Goal: Information Seeking & Learning: Check status

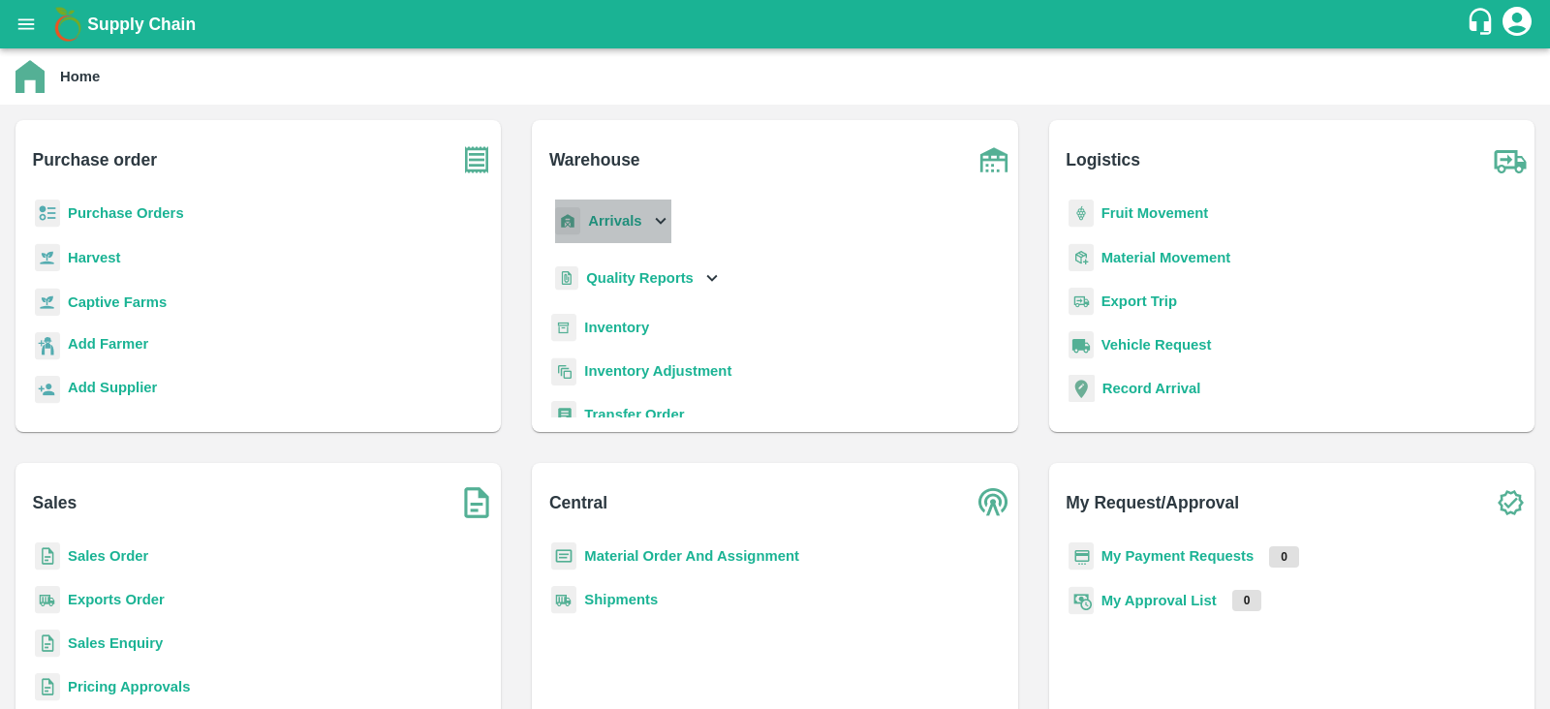
click at [657, 216] on icon at bounding box center [660, 220] width 21 height 21
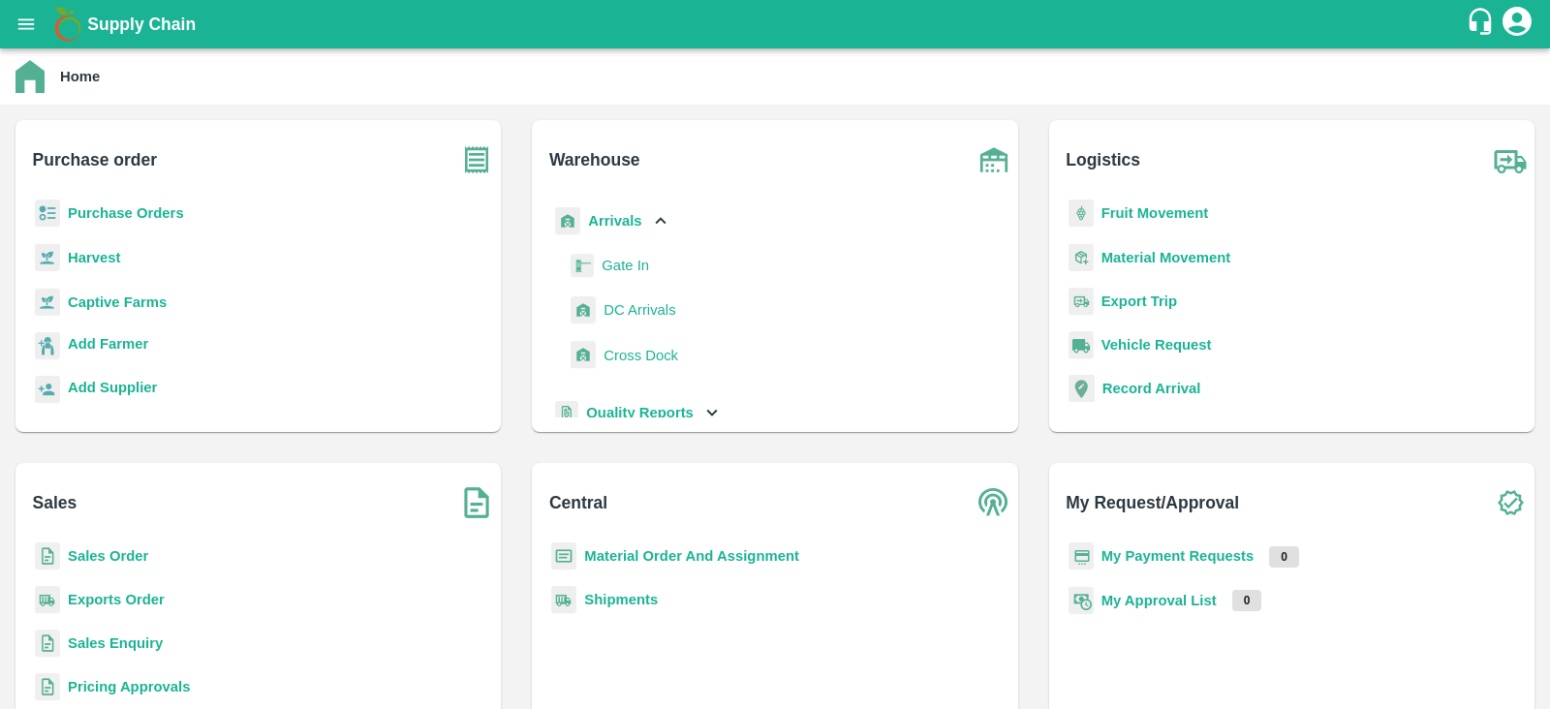
click at [631, 316] on span "DC Arrivals" at bounding box center [639, 309] width 72 height 21
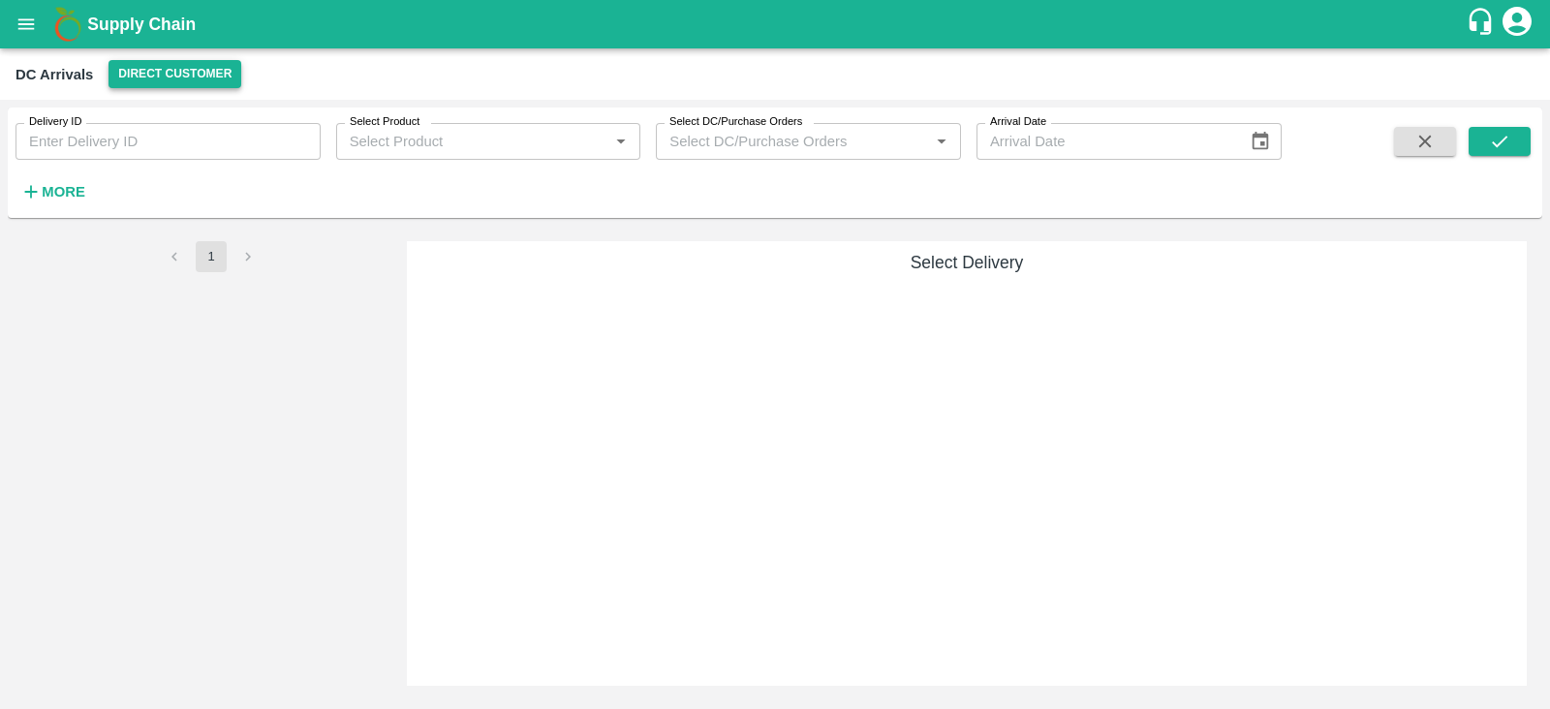
click at [179, 71] on button "Direct Customer" at bounding box center [174, 74] width 133 height 28
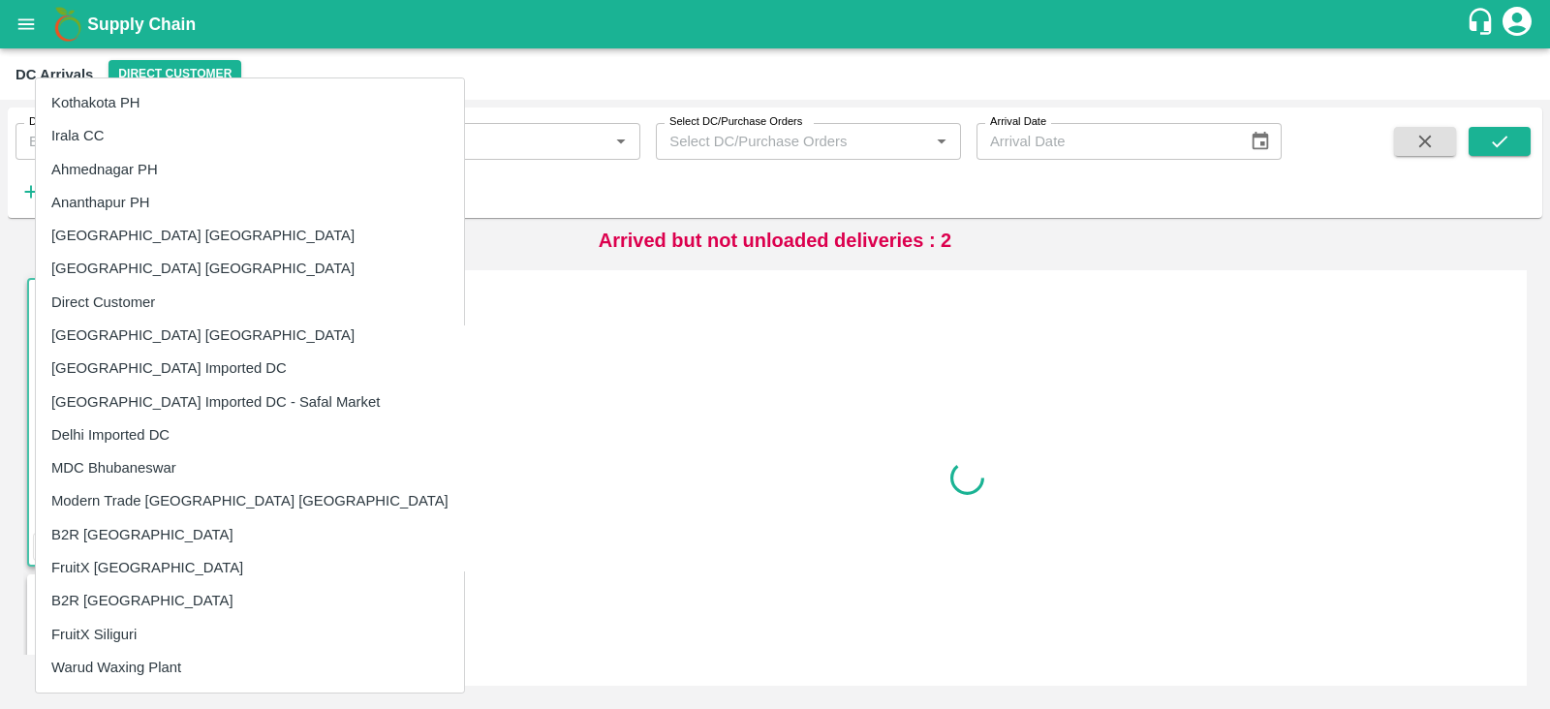
scroll to position [198, 0]
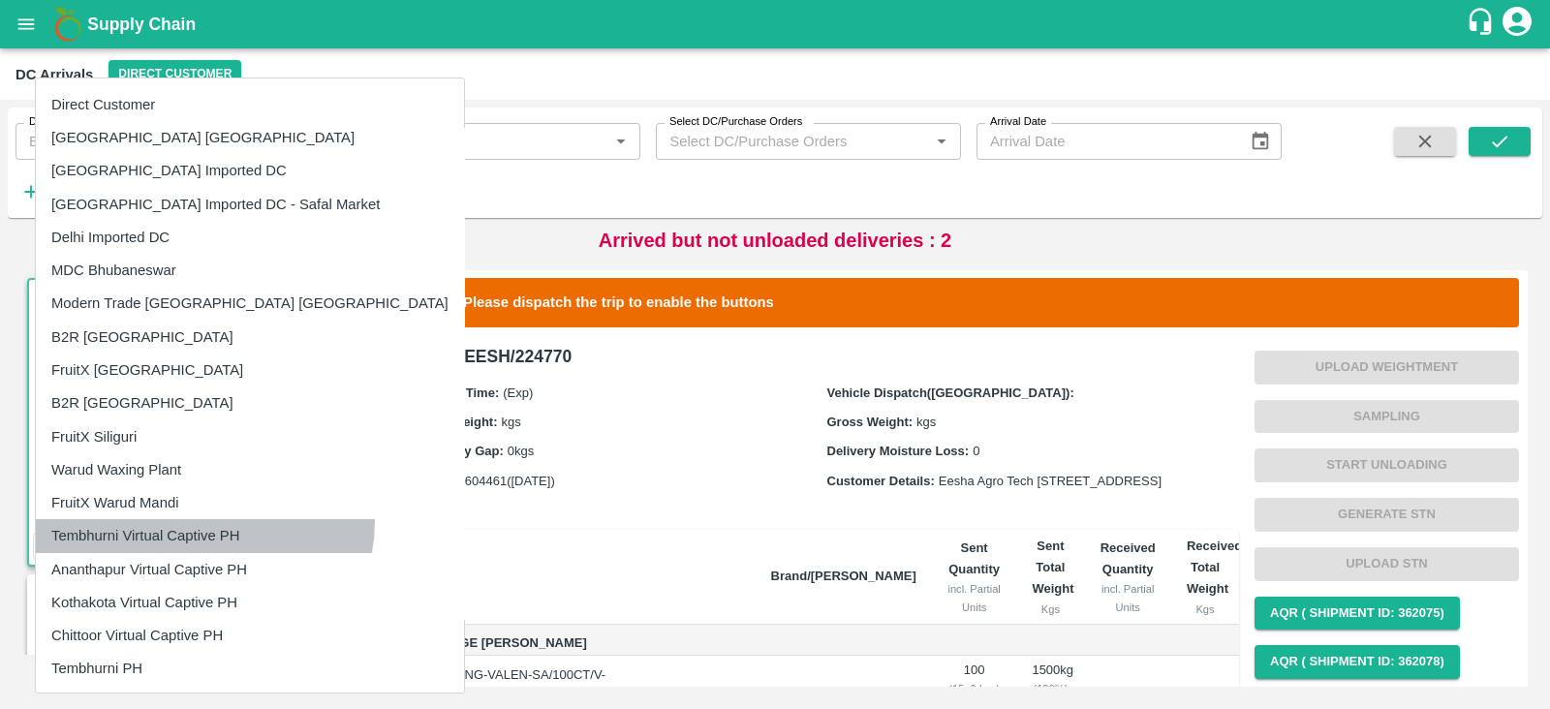
click at [203, 520] on li "Tembhurni Virtual Captive PH" at bounding box center [250, 535] width 428 height 33
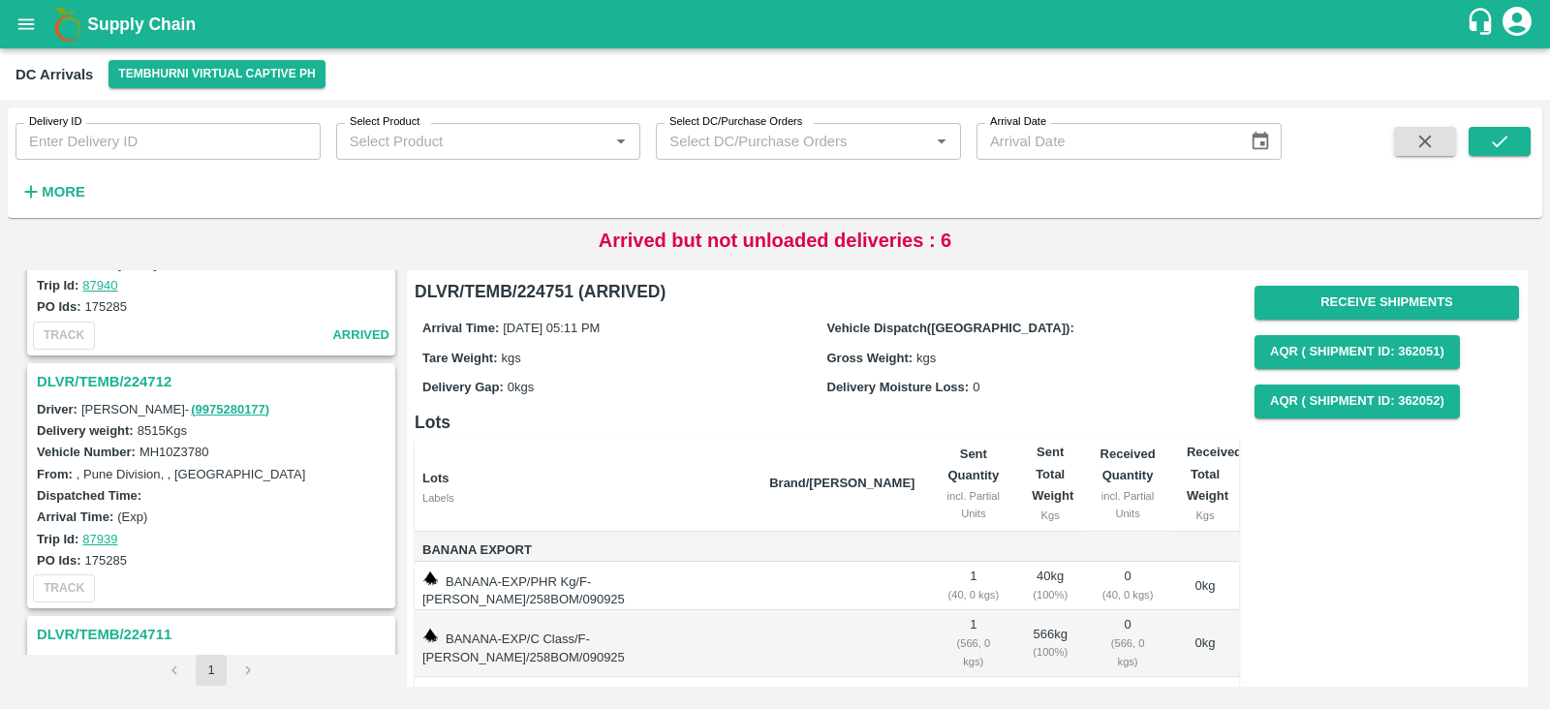
scroll to position [2649, 0]
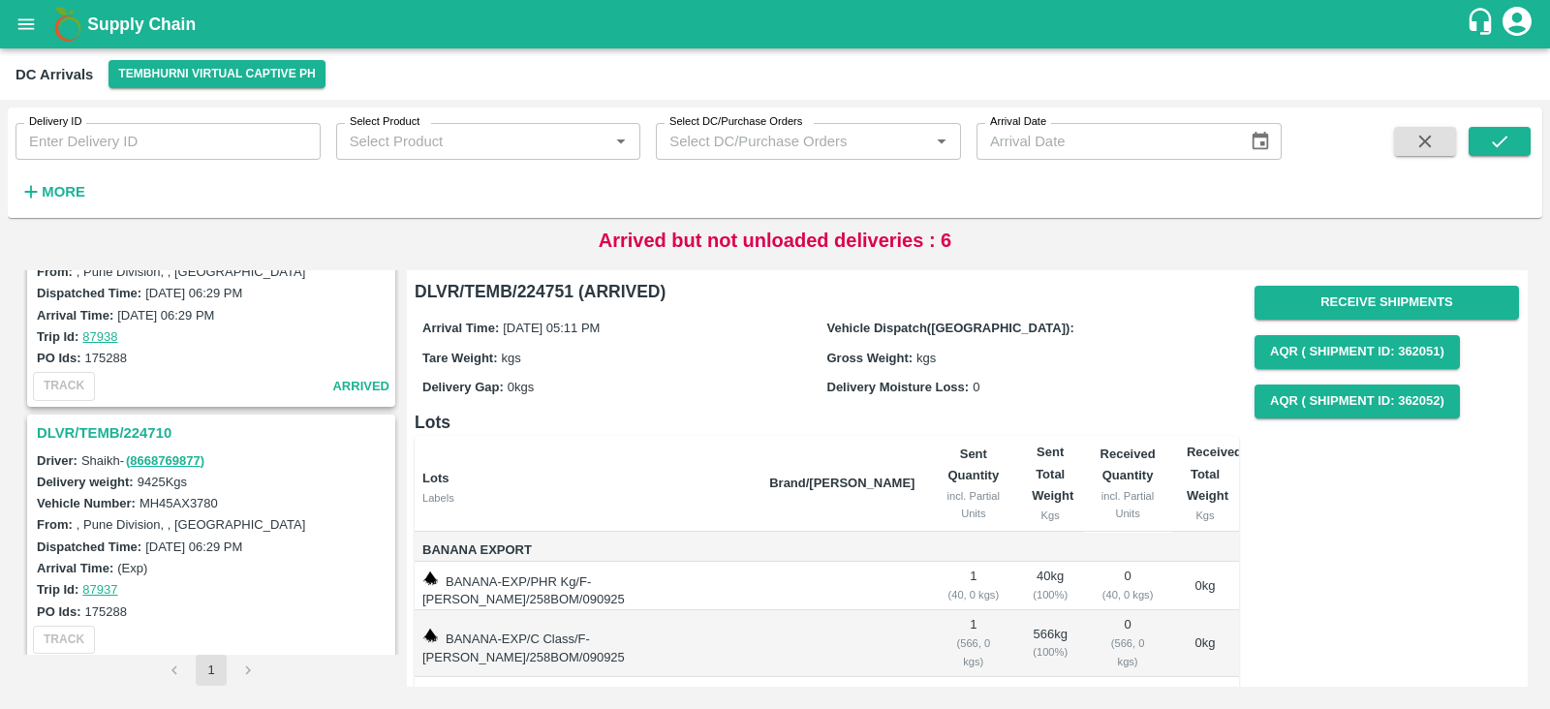
click at [112, 420] on h3 "DLVR/TEMB/224710" at bounding box center [214, 432] width 355 height 25
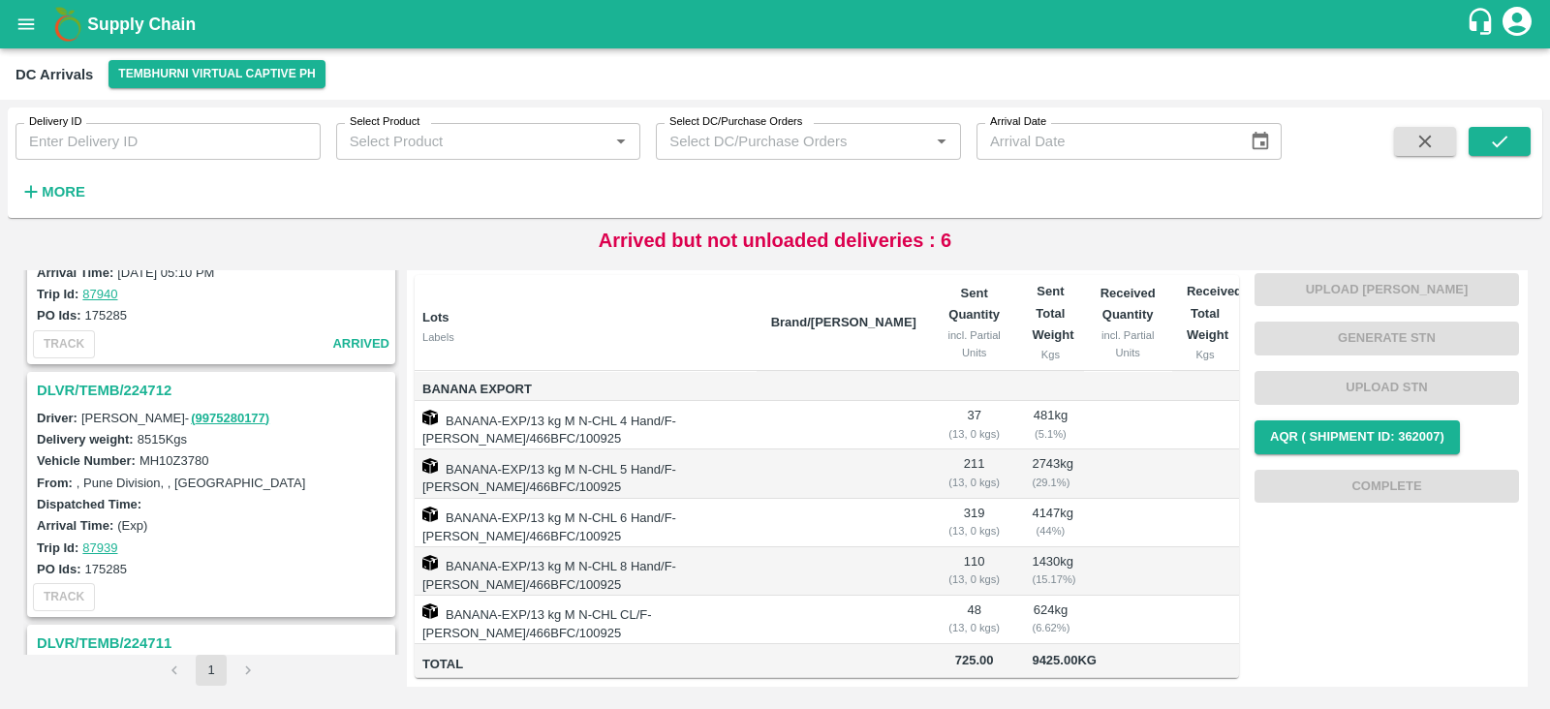
scroll to position [2183, 0]
click at [121, 380] on h3 "DLVR/TEMB/224712" at bounding box center [214, 392] width 355 height 25
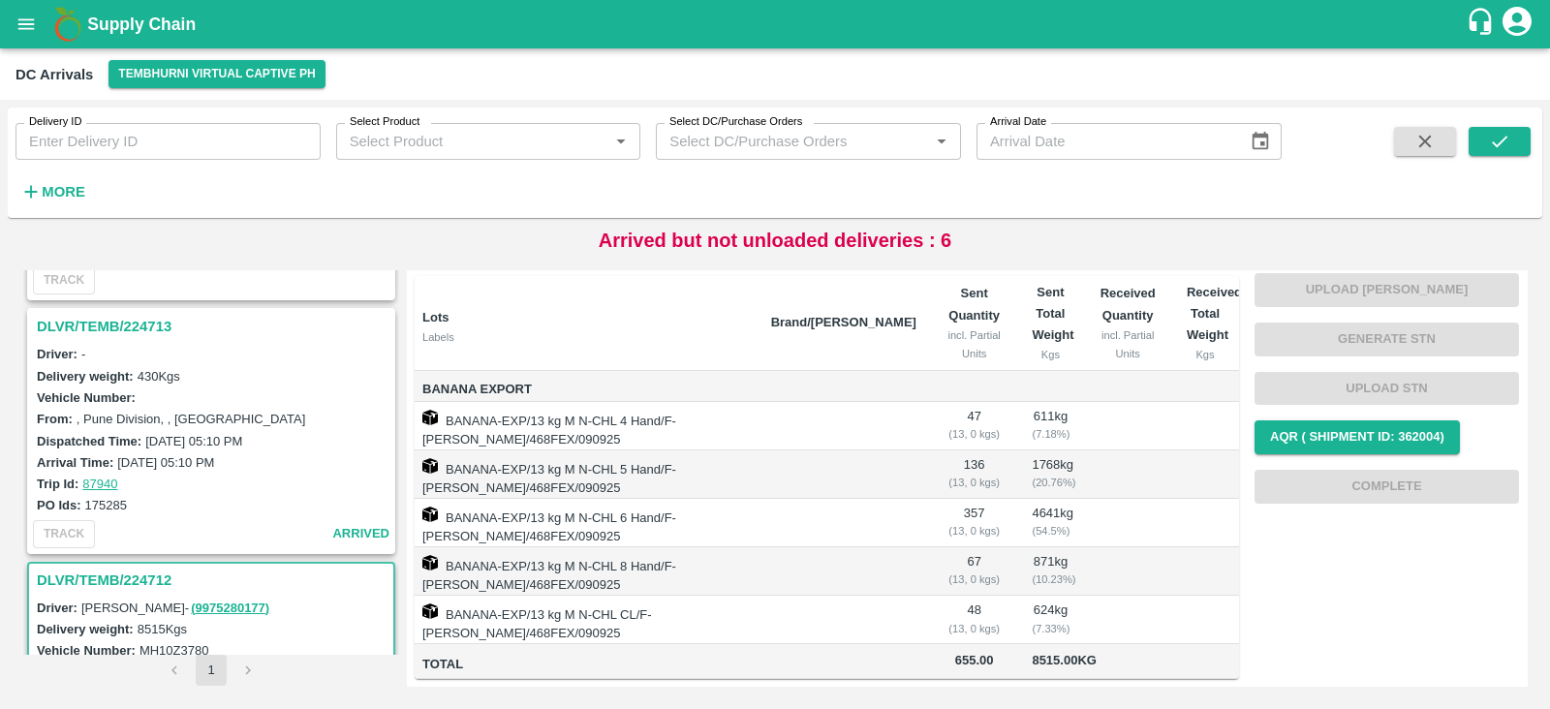
scroll to position [1995, 0]
click at [140, 319] on h3 "DLVR/TEMB/224713" at bounding box center [214, 326] width 355 height 25
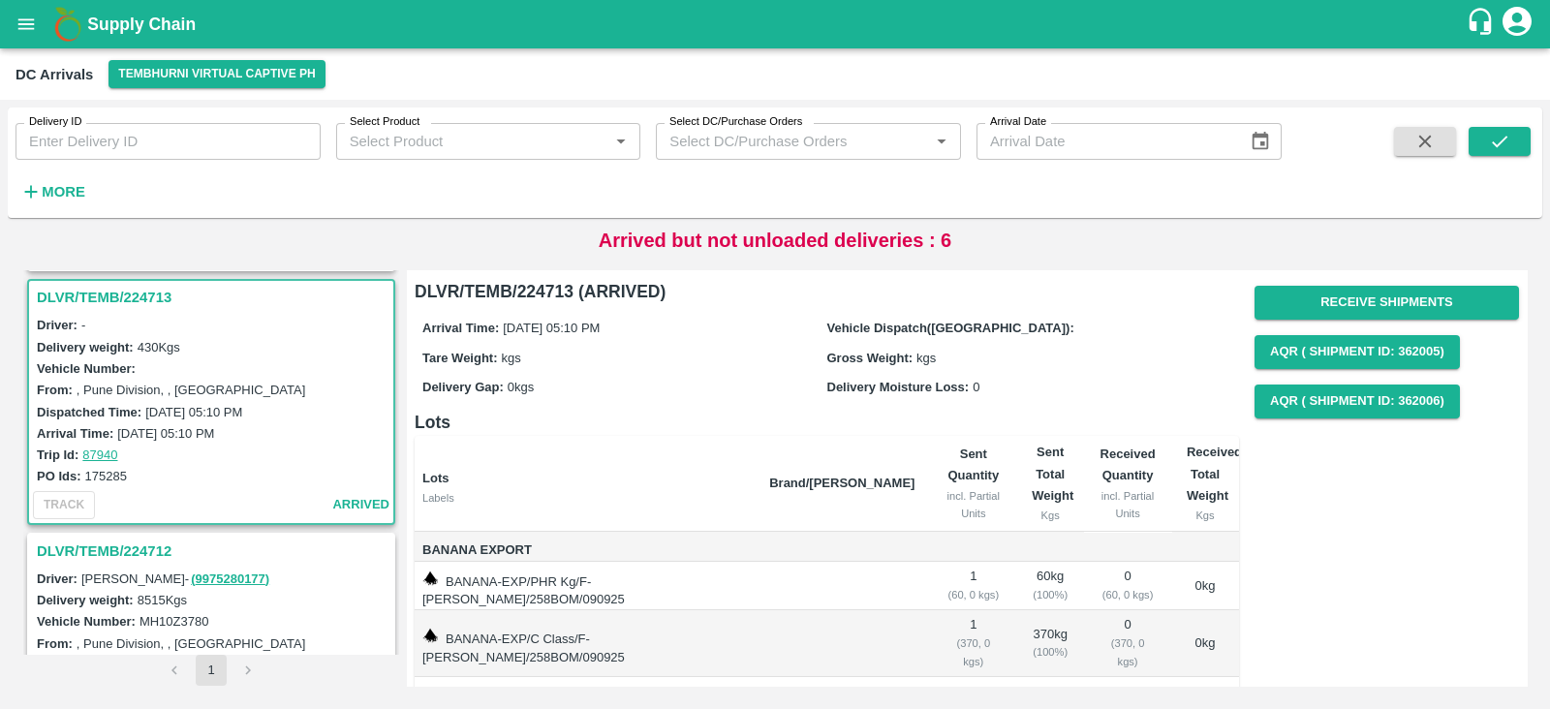
scroll to position [37, 0]
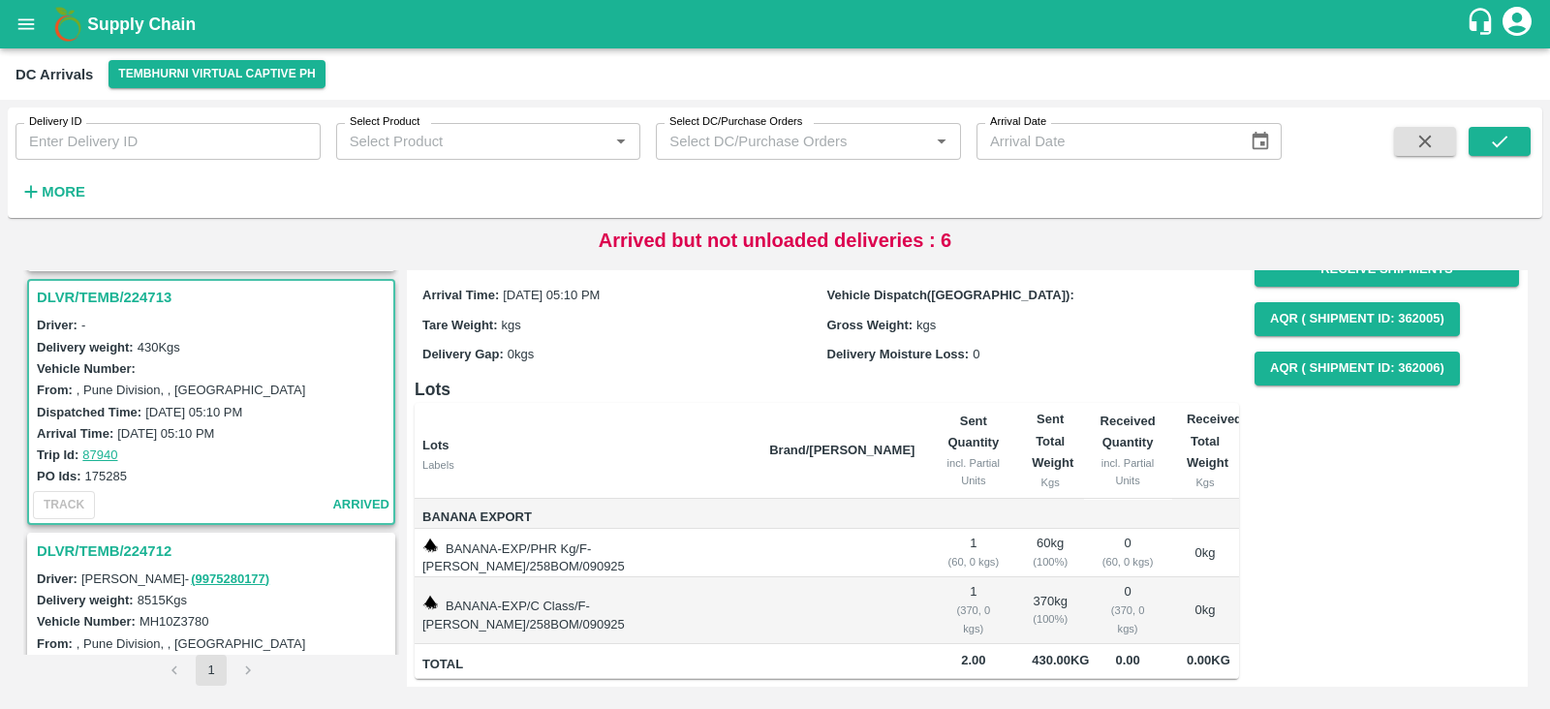
click at [112, 539] on h3 "DLVR/TEMB/224712" at bounding box center [214, 551] width 355 height 25
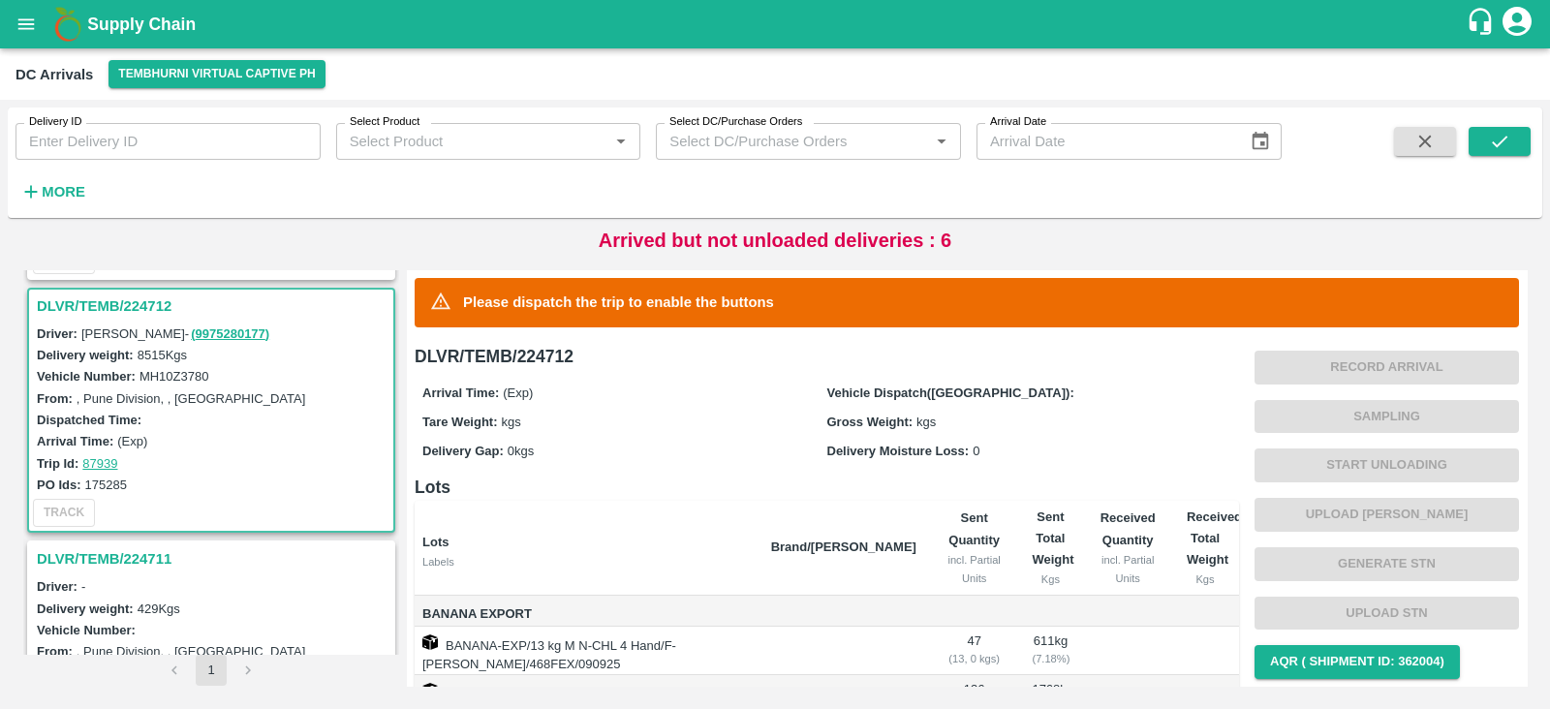
scroll to position [2276, 0]
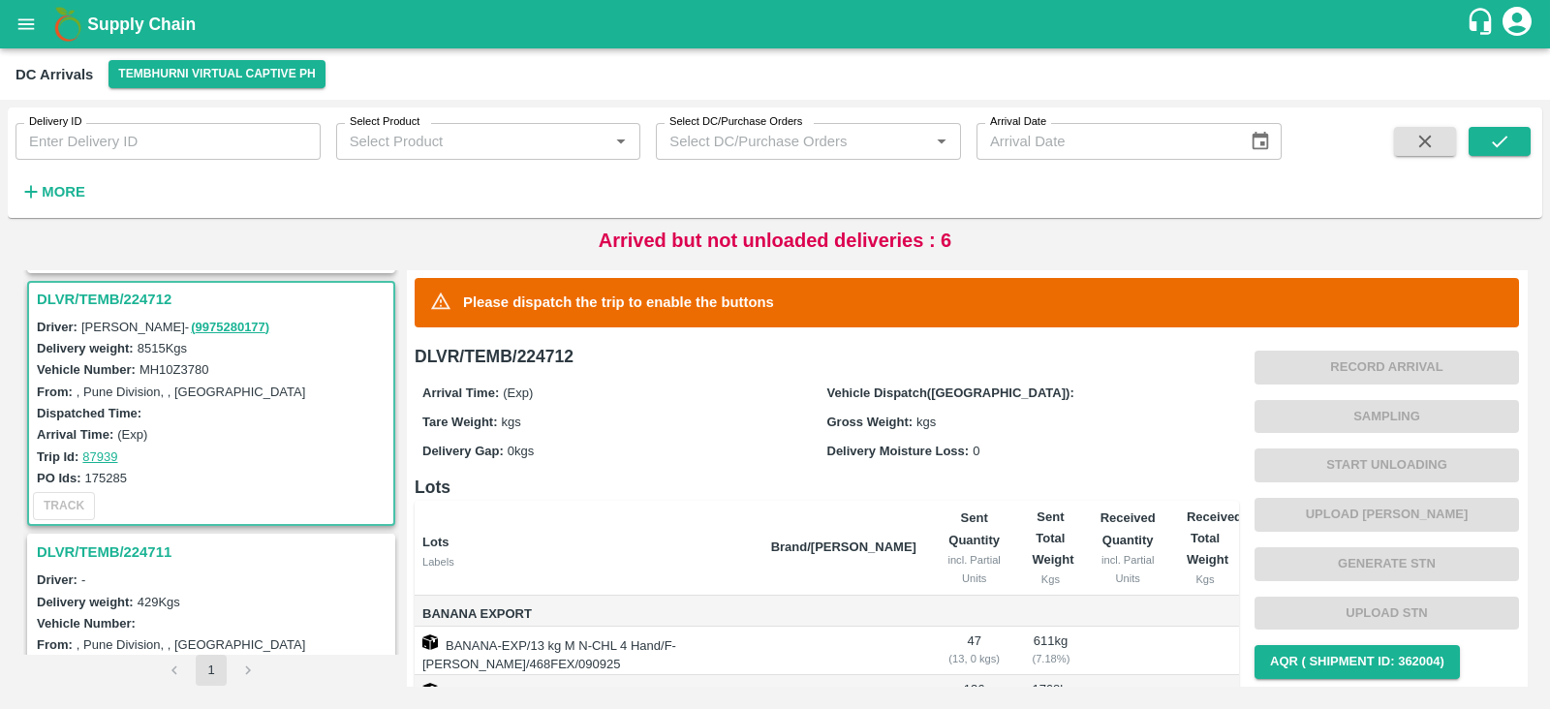
click at [1387, 361] on div "Record Arrival Sampling Start Unloading Upload Tare Weight Generate STN Upload …" at bounding box center [1386, 539] width 264 height 393
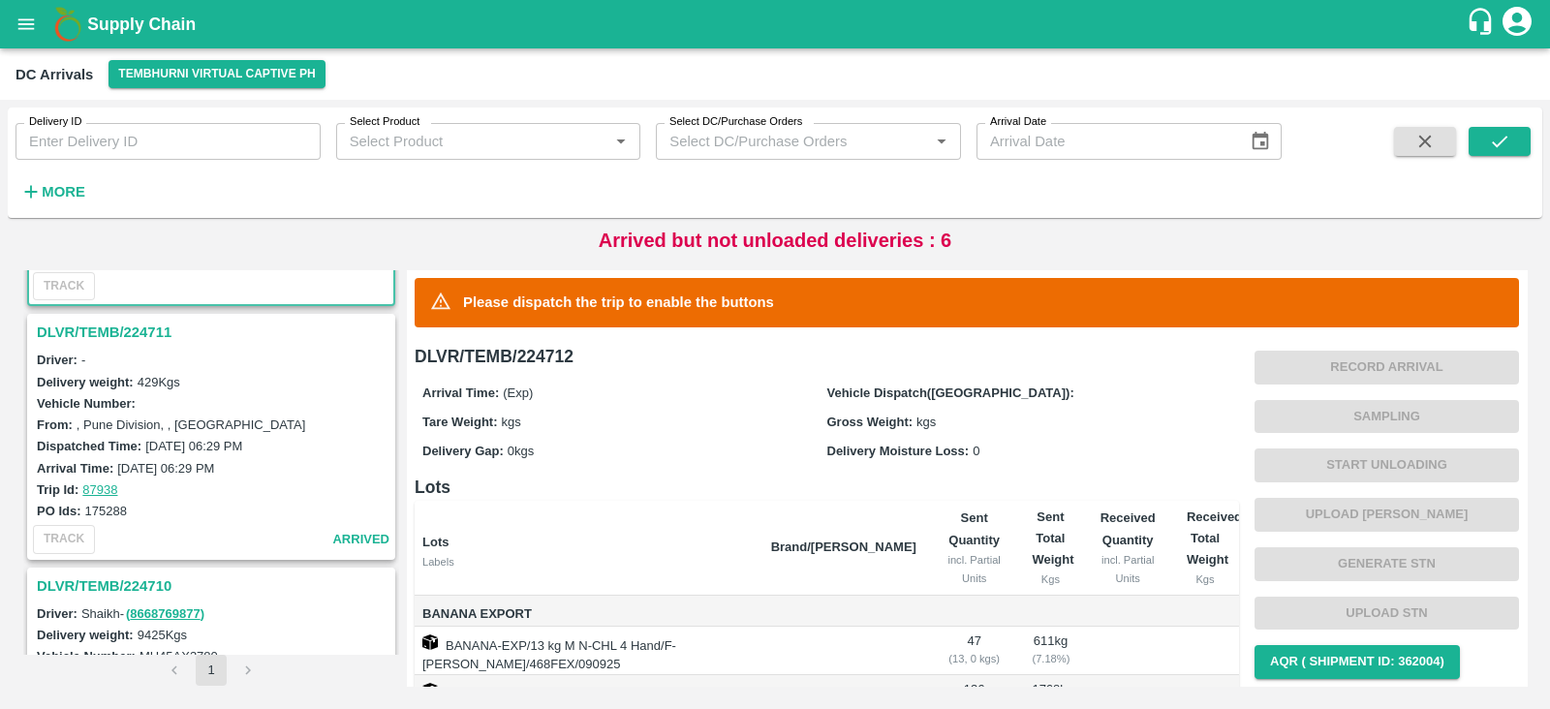
scroll to position [2533, 0]
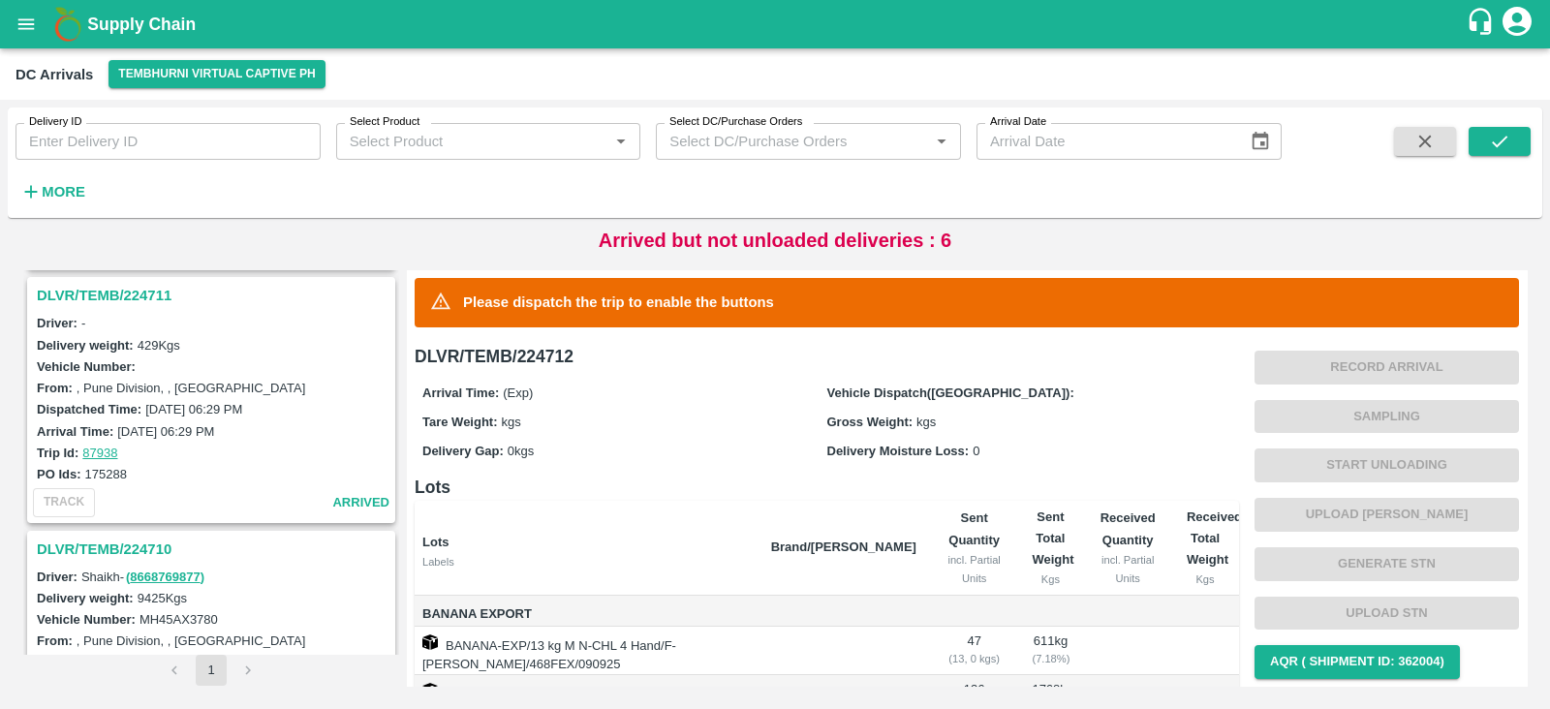
click at [136, 540] on h3 "DLVR/TEMB/224710" at bounding box center [214, 549] width 355 height 25
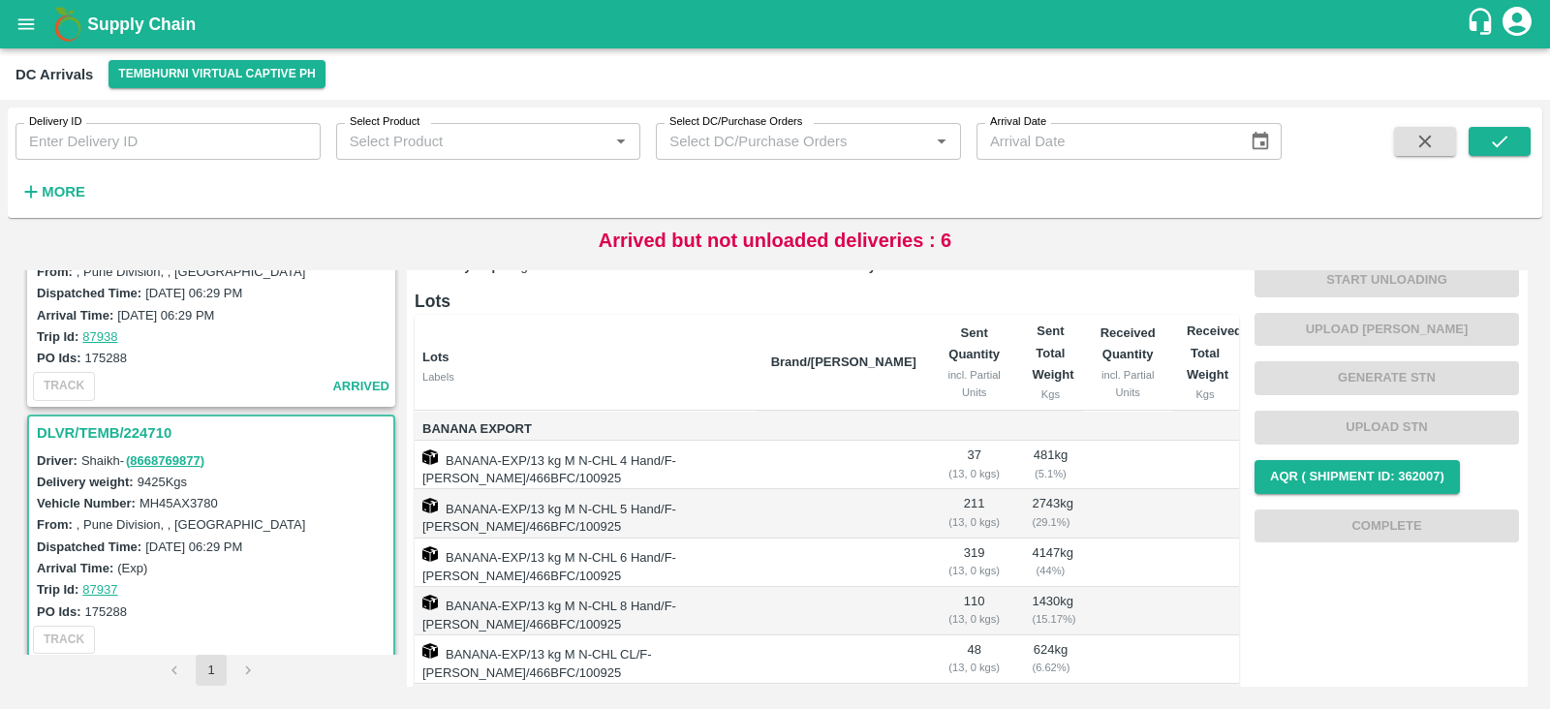
scroll to position [279, 0]
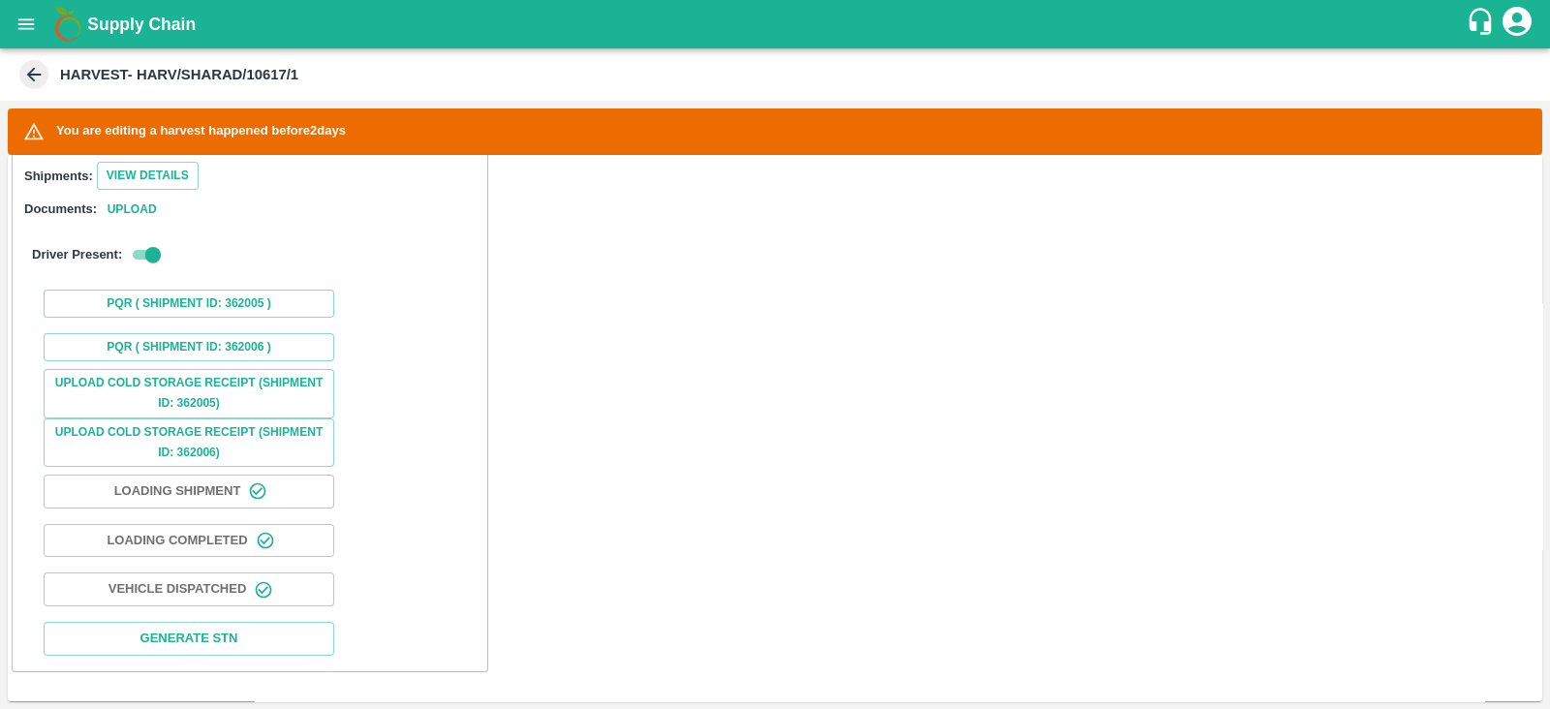
scroll to position [1346, 0]
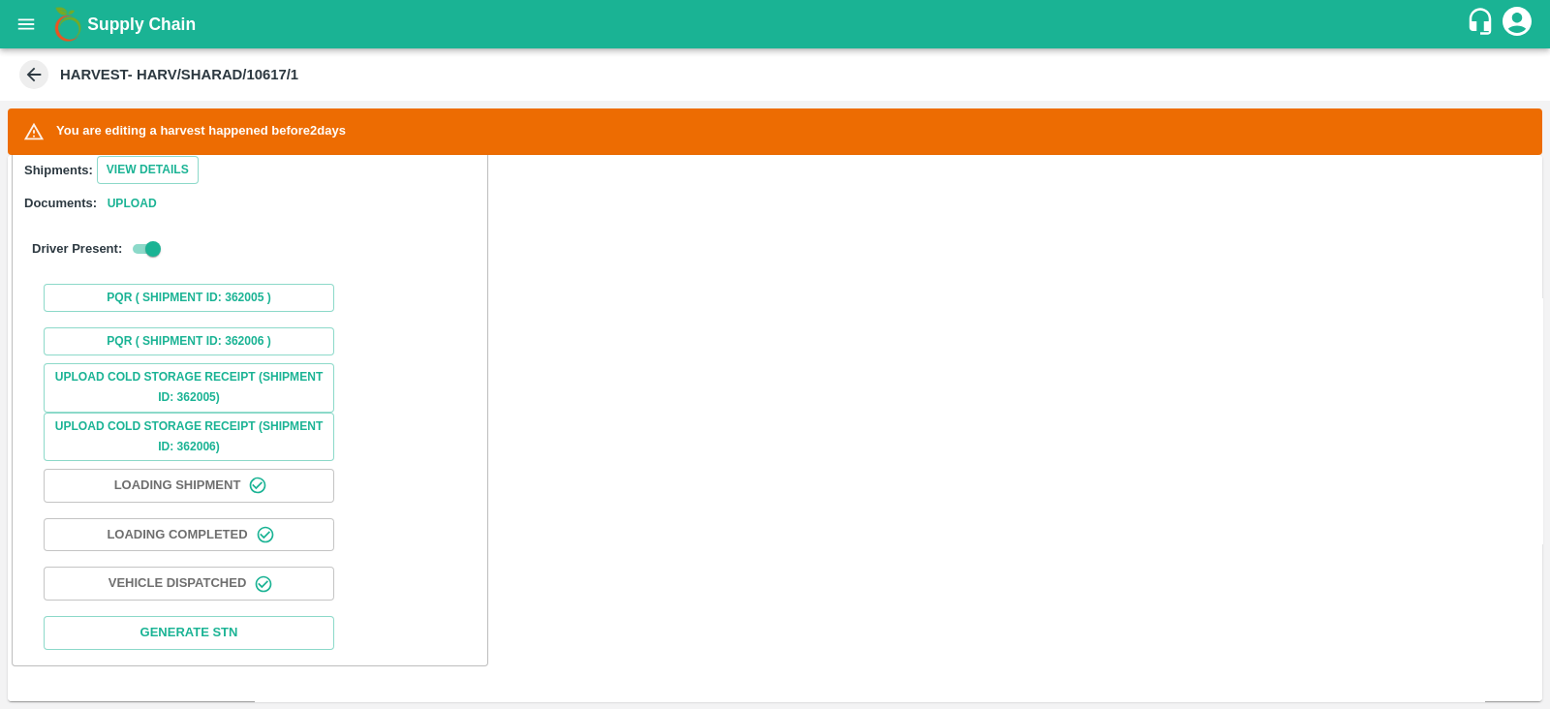
click at [32, 67] on icon at bounding box center [33, 74] width 21 height 21
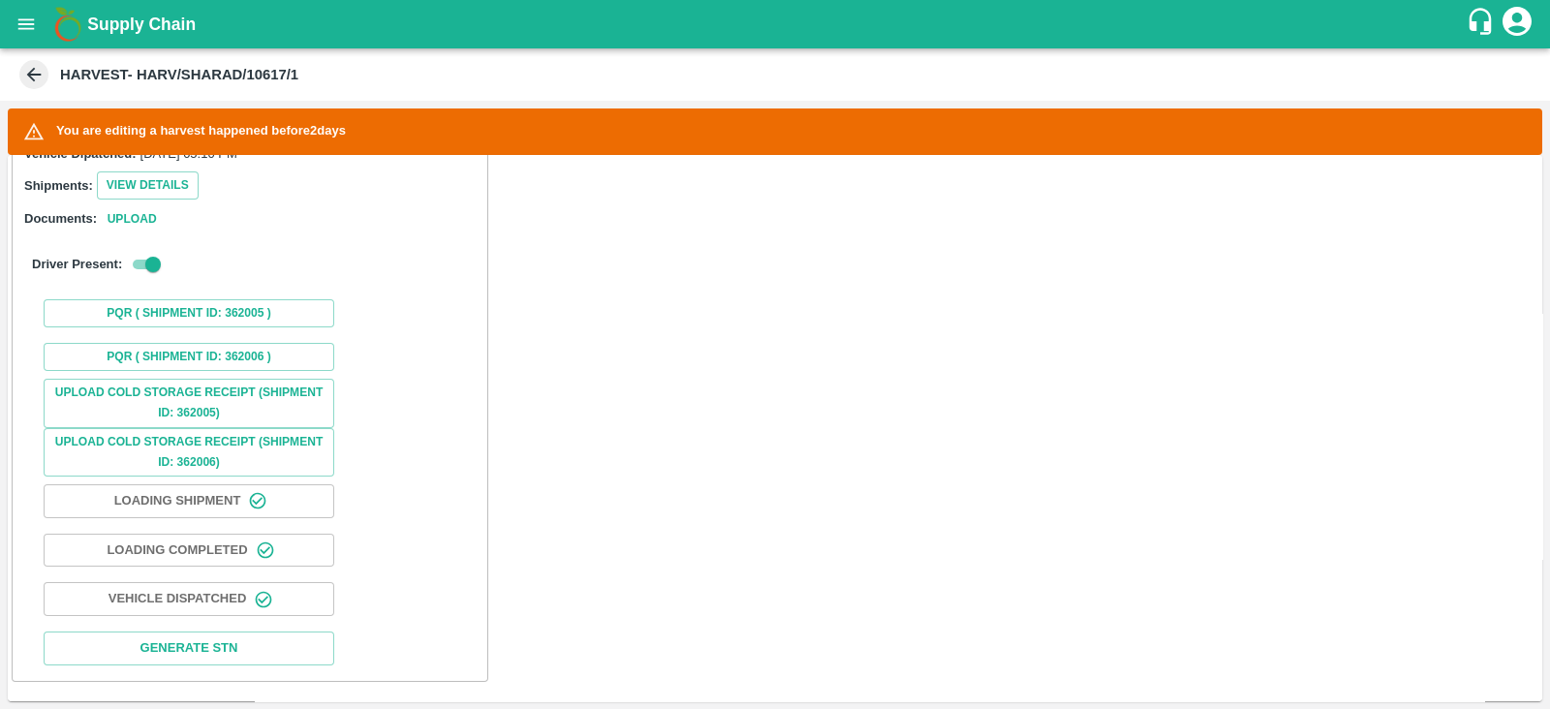
scroll to position [1346, 0]
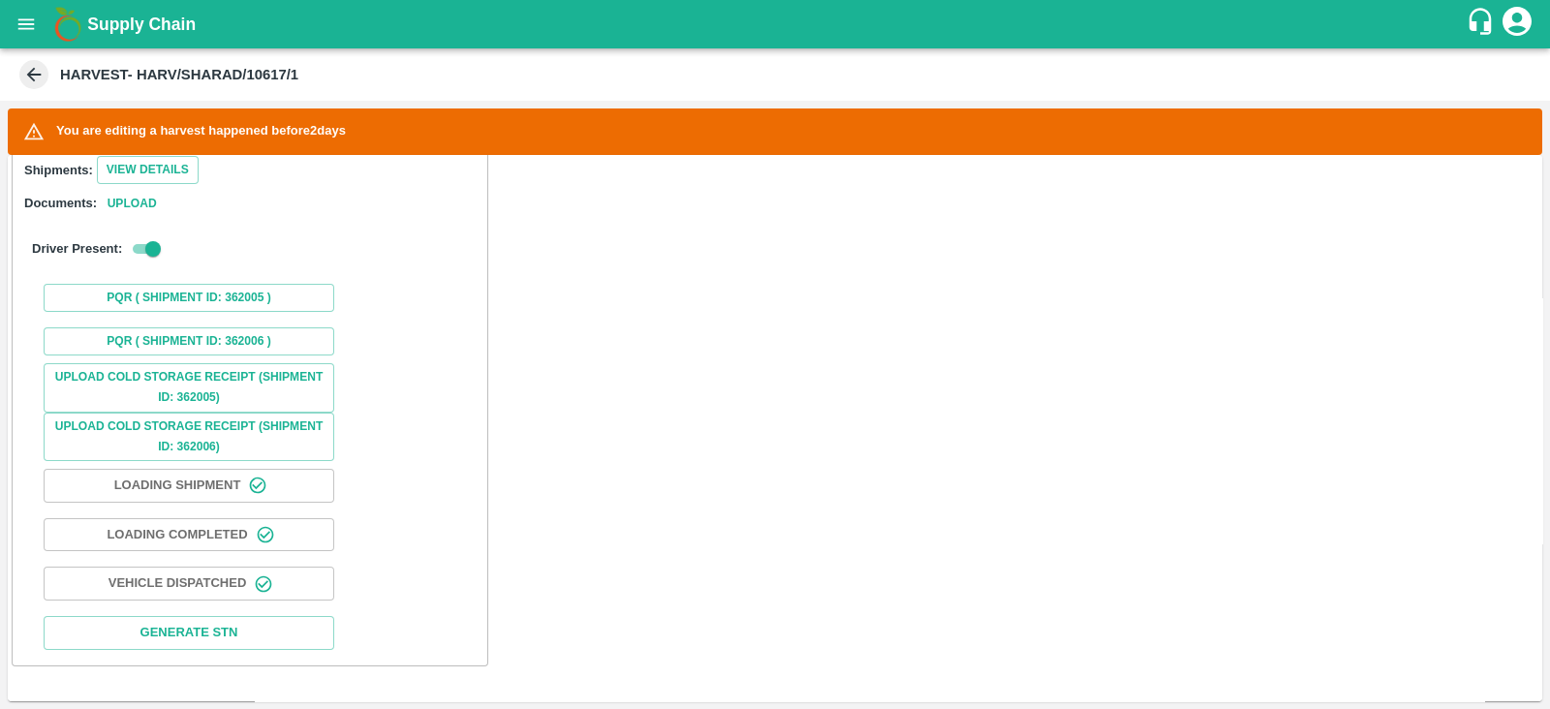
click at [35, 76] on icon at bounding box center [33, 74] width 21 height 21
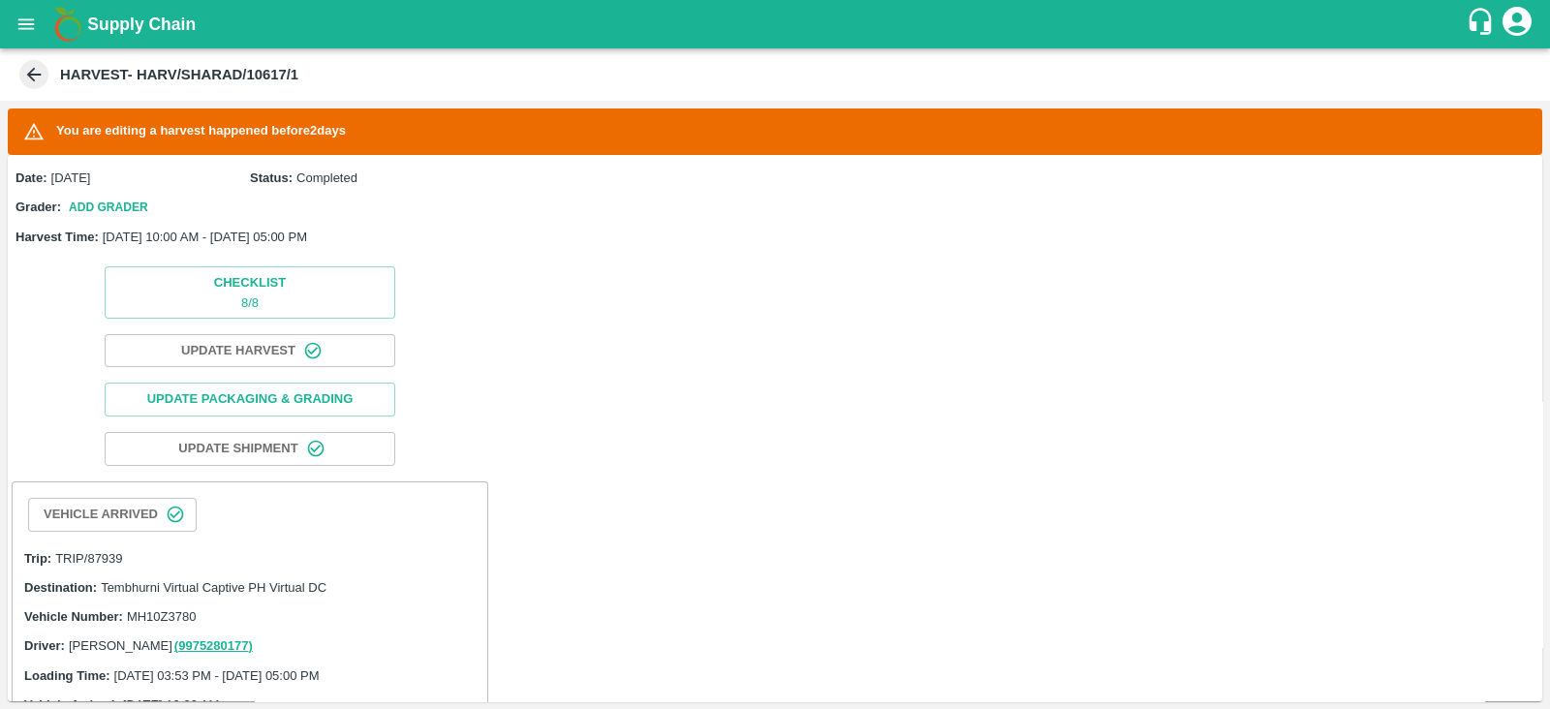
click at [31, 74] on icon at bounding box center [34, 75] width 15 height 15
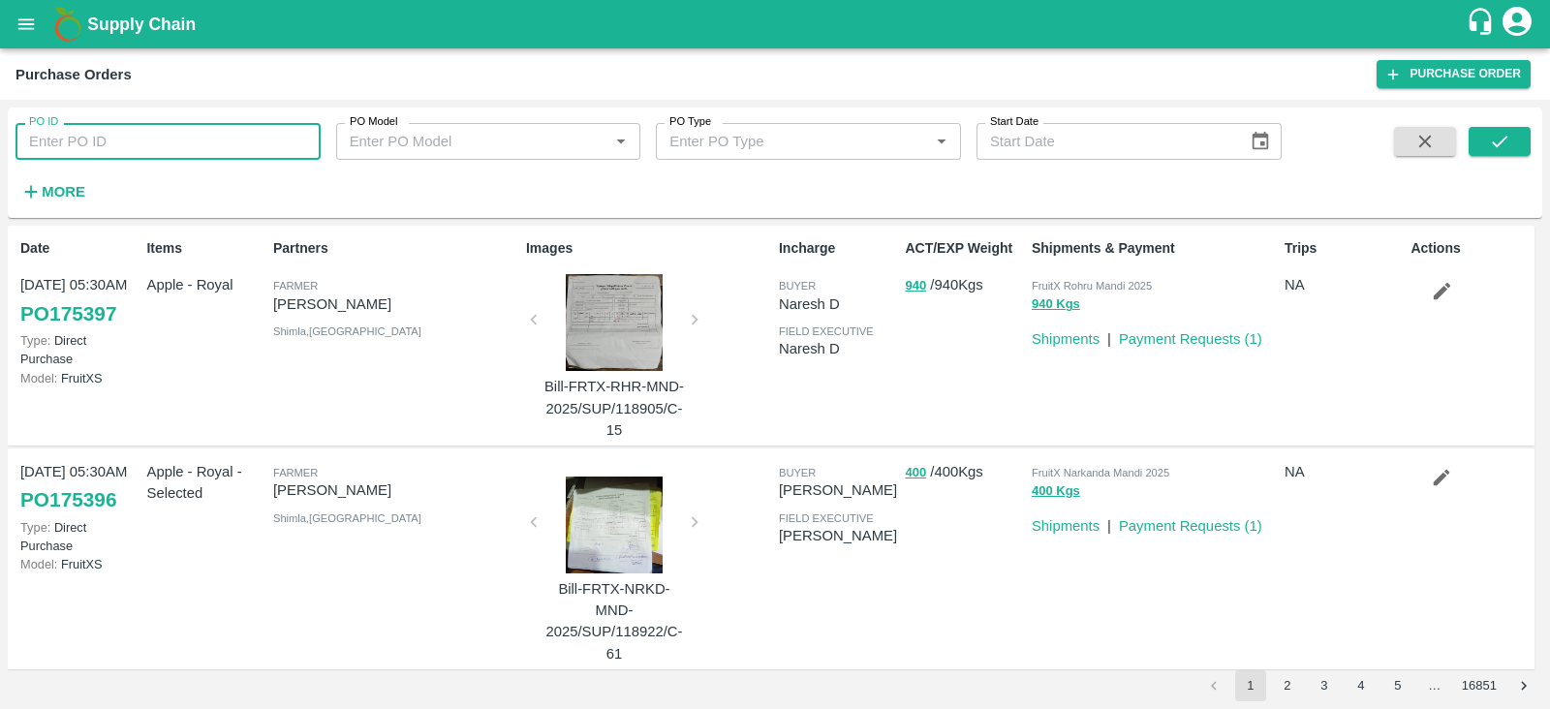
click at [112, 135] on input "PO ID" at bounding box center [167, 141] width 305 height 37
paste input "175285"
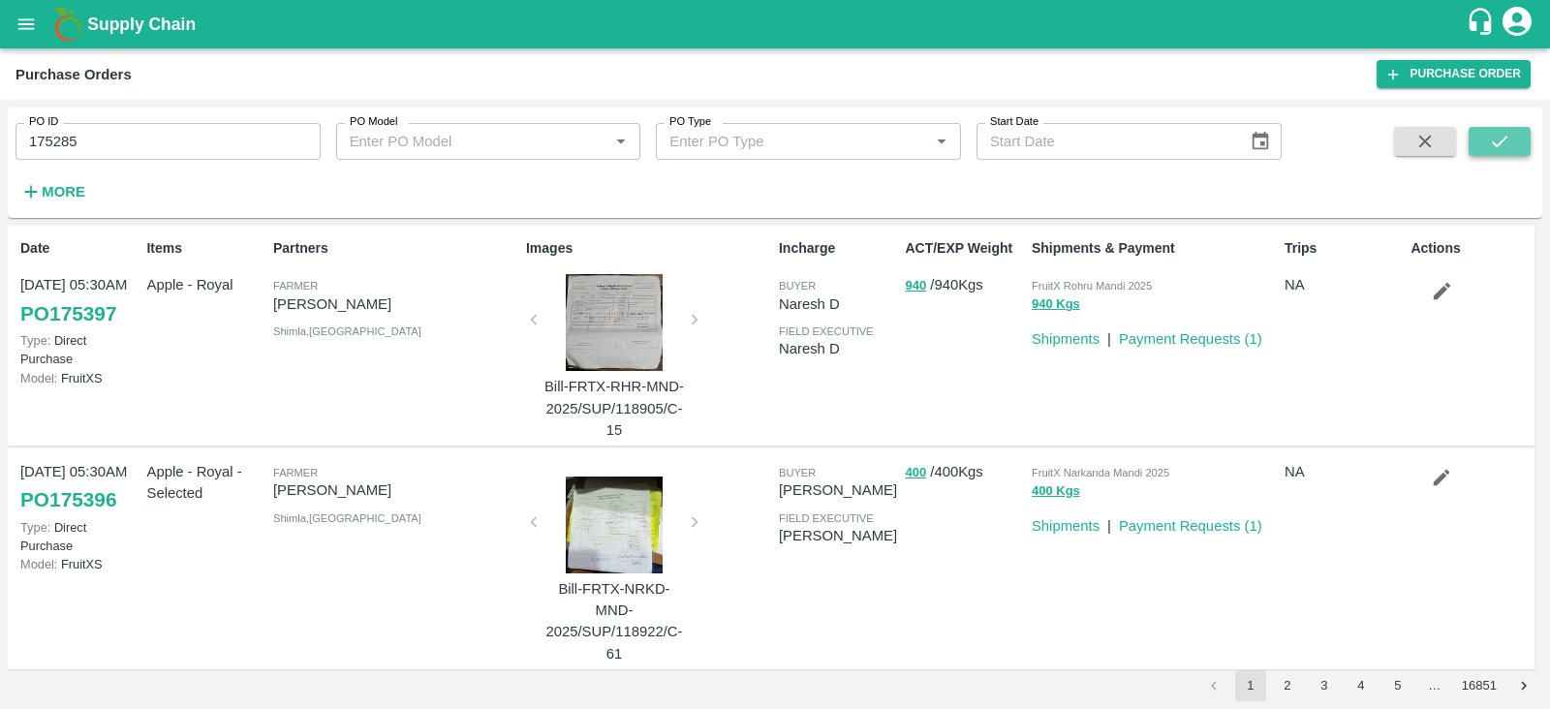
click at [1482, 140] on button "submit" at bounding box center [1499, 141] width 62 height 29
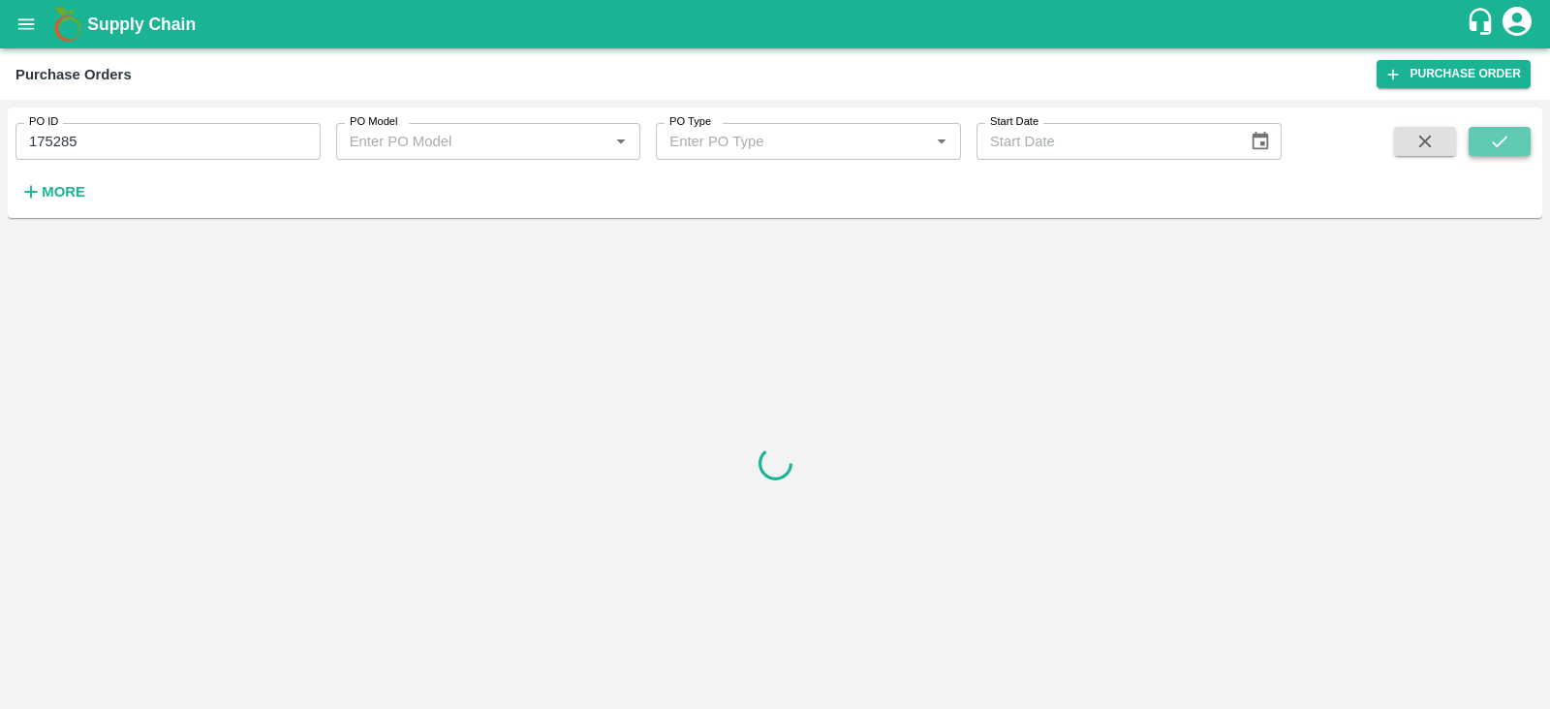
click at [1482, 140] on button "submit" at bounding box center [1499, 141] width 62 height 29
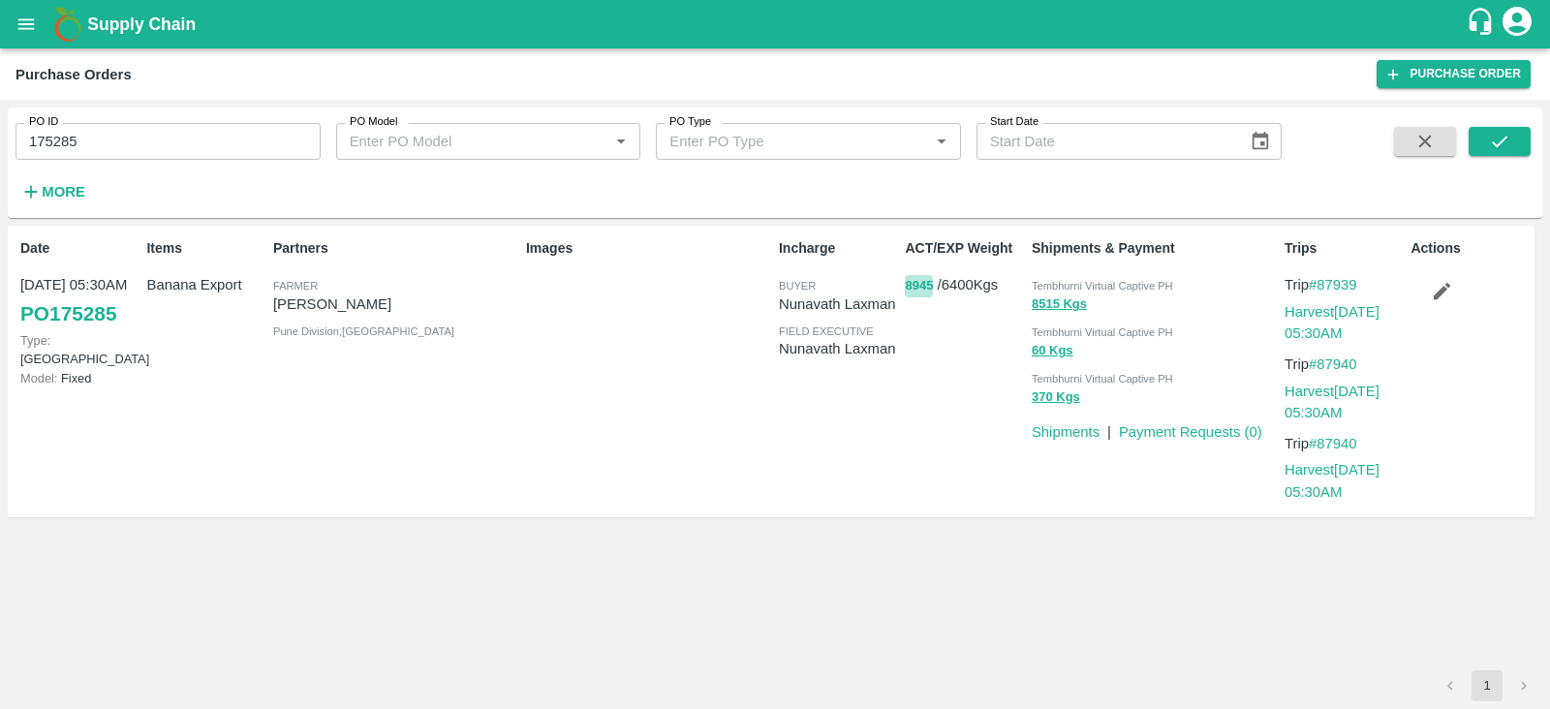
click at [914, 288] on button "8945" at bounding box center [919, 286] width 28 height 22
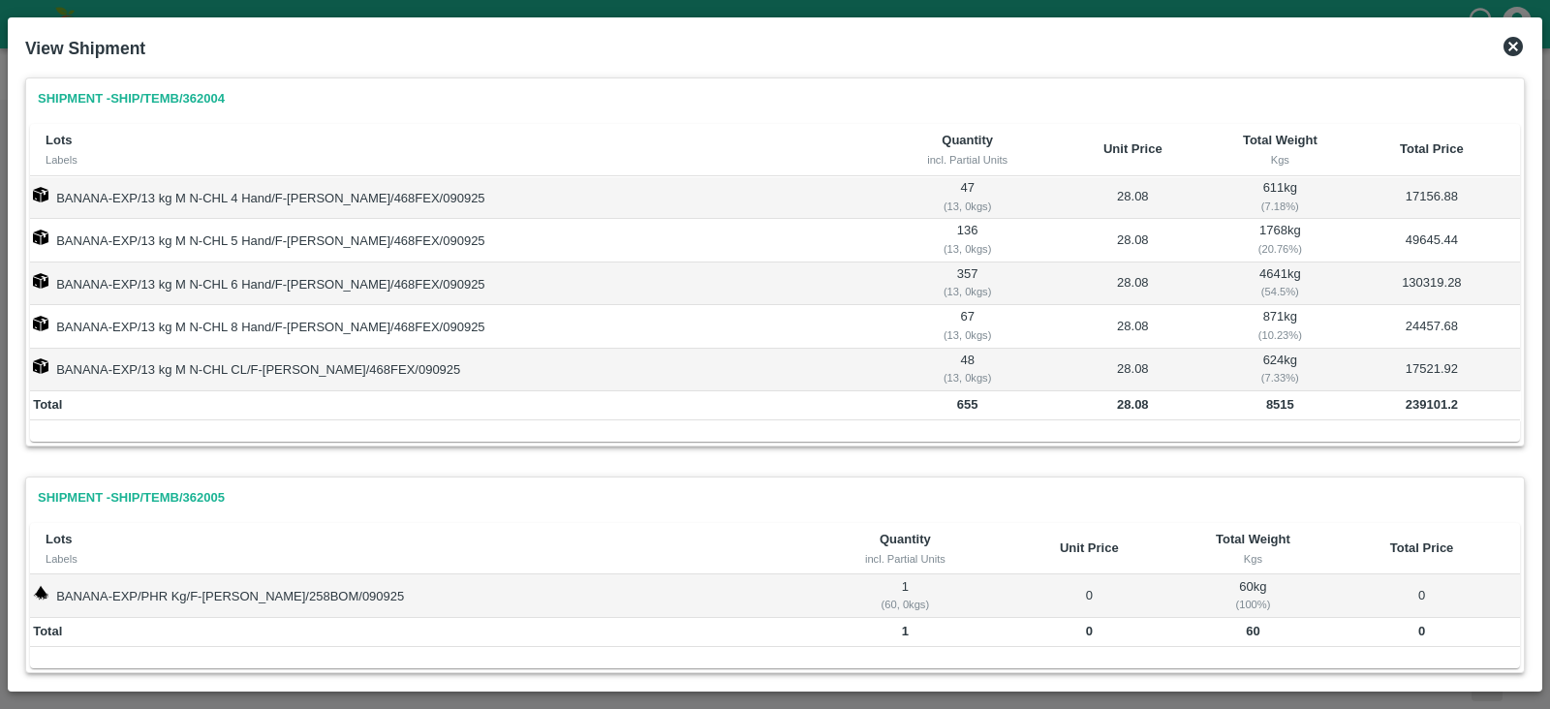
click at [1508, 44] on icon at bounding box center [1512, 46] width 19 height 19
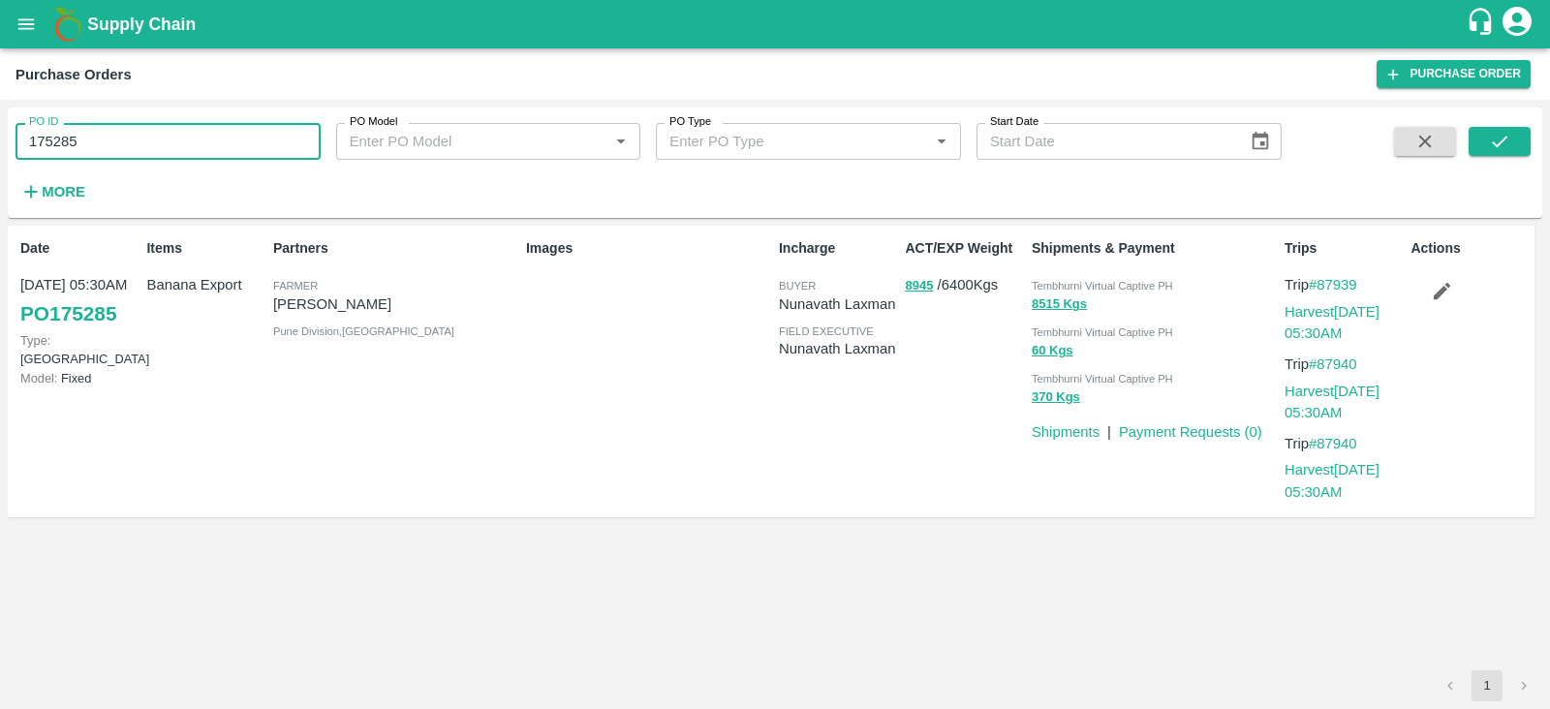
click at [99, 149] on input "175285" at bounding box center [167, 141] width 305 height 37
type input "1"
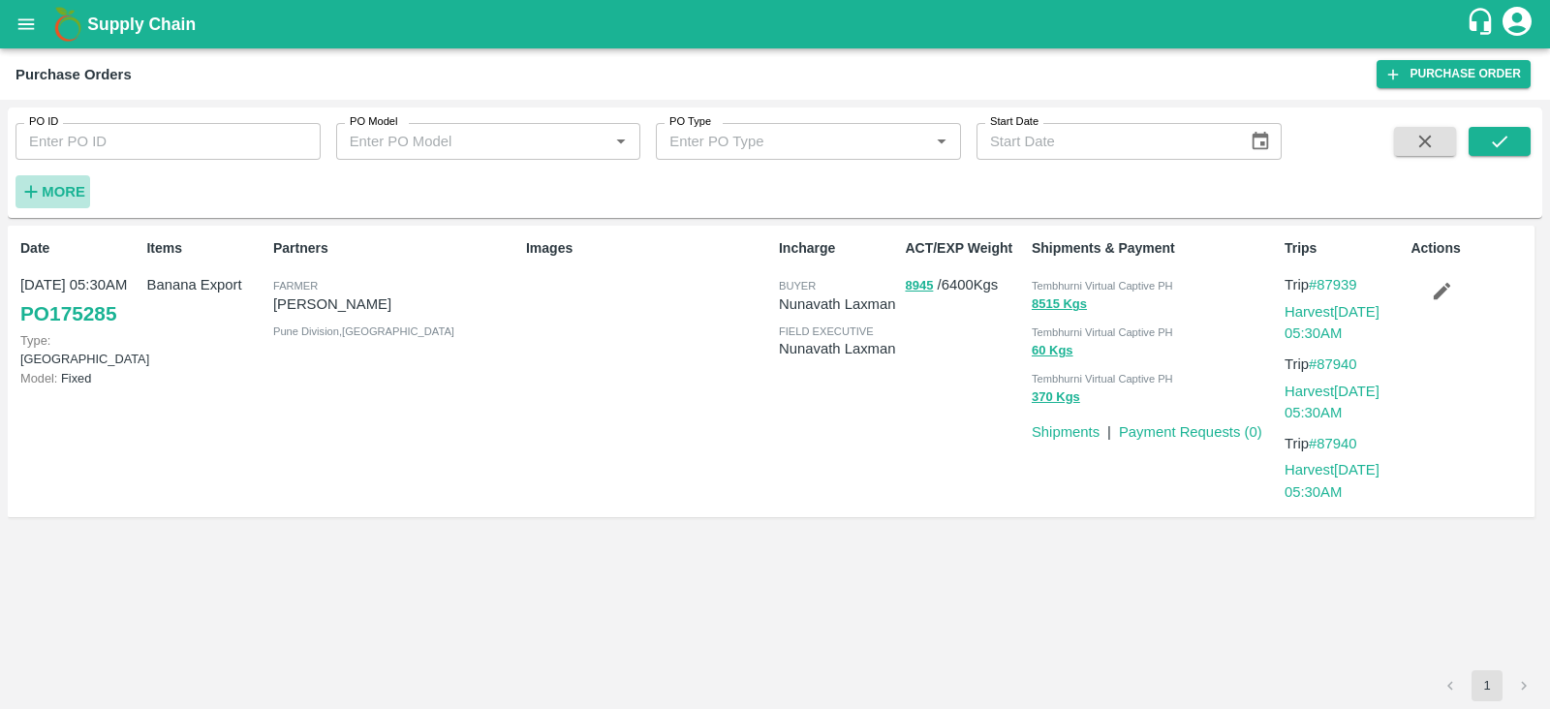
click at [84, 184] on strong "More" at bounding box center [64, 191] width 44 height 15
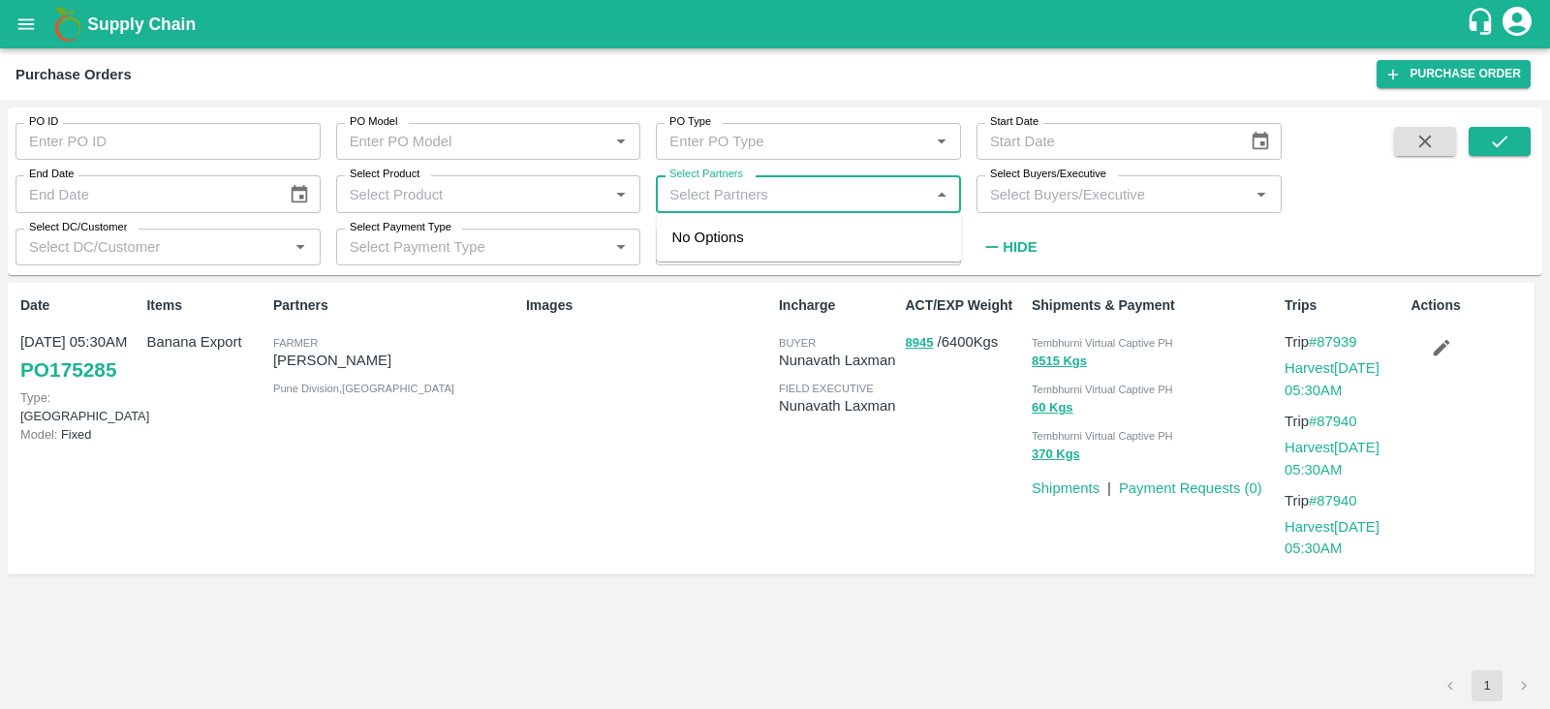
click at [771, 197] on input "Select Partners" at bounding box center [793, 193] width 262 height 25
drag, startPoint x: 435, startPoint y: 360, endPoint x: 271, endPoint y: 368, distance: 163.9
click at [271, 368] on div "Partners Farmer Sharada Ramesh Shinde Pune Division , Maharashtra" at bounding box center [391, 429] width 253 height 282
copy p "Sharada Ramesh Shinde"
paste input "Sharada Ramesh Shinde"
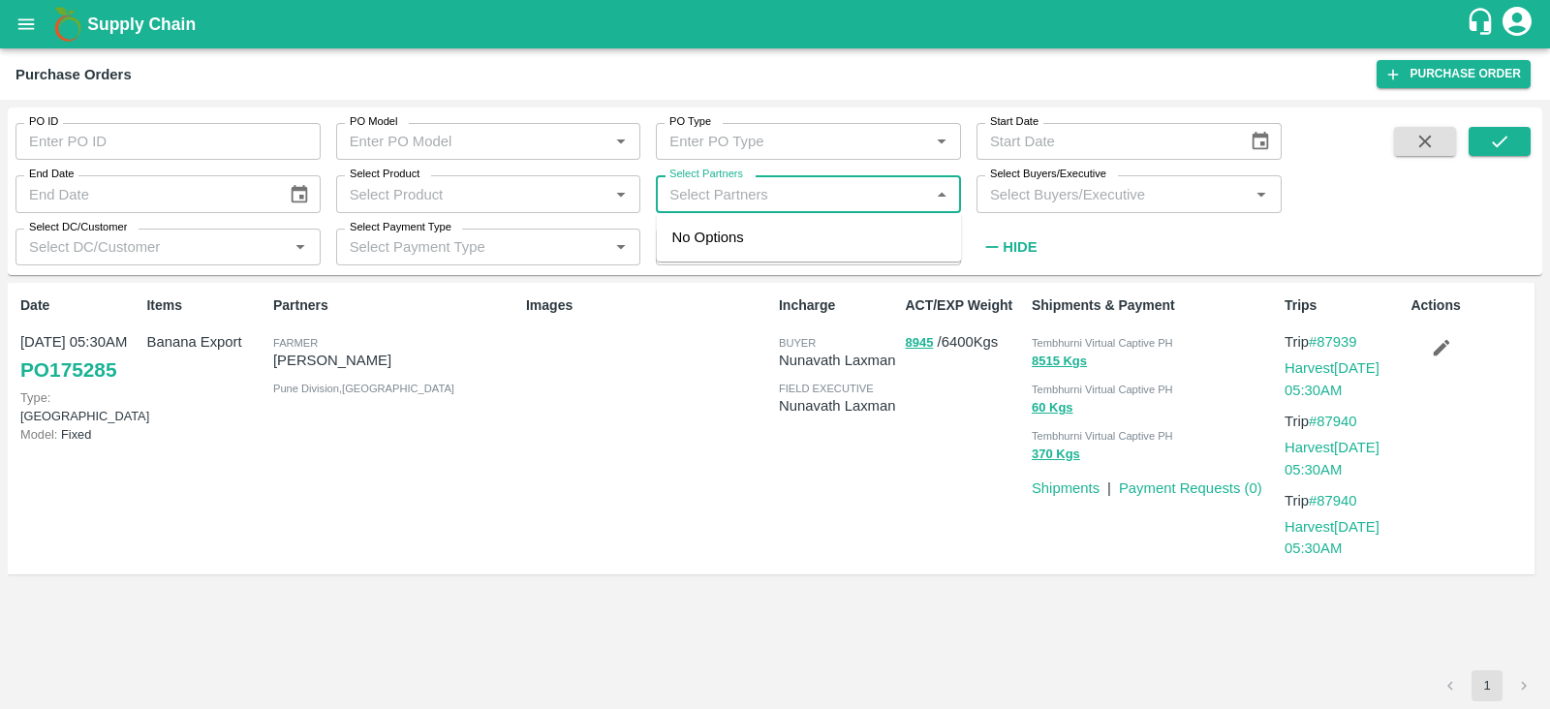
type input "Sharada Ramesh Shinde"
click at [784, 189] on input "Select Partners" at bounding box center [793, 193] width 262 height 25
type input "175285"
click at [854, 192] on input "Select Partners" at bounding box center [793, 193] width 262 height 25
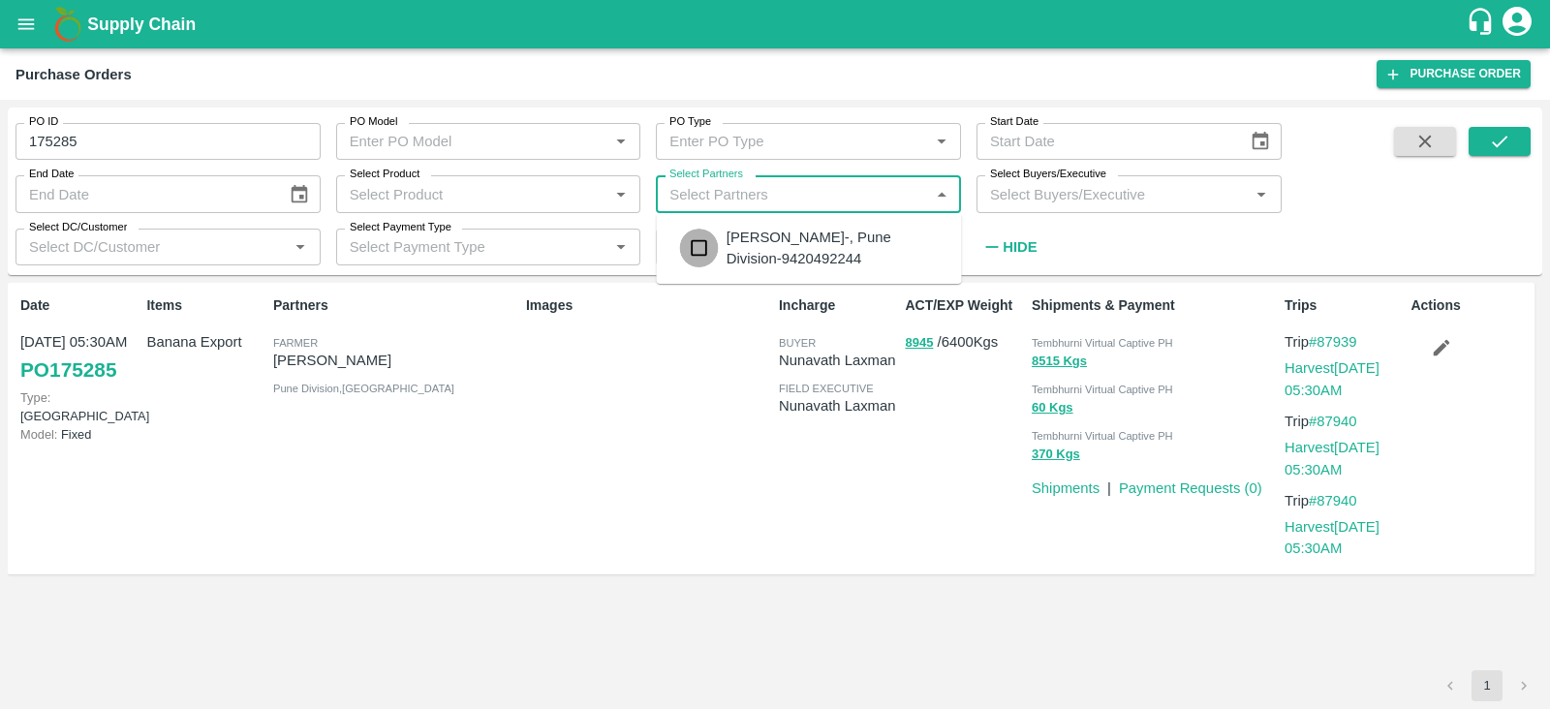
click at [710, 253] on input "checkbox" at bounding box center [699, 248] width 39 height 39
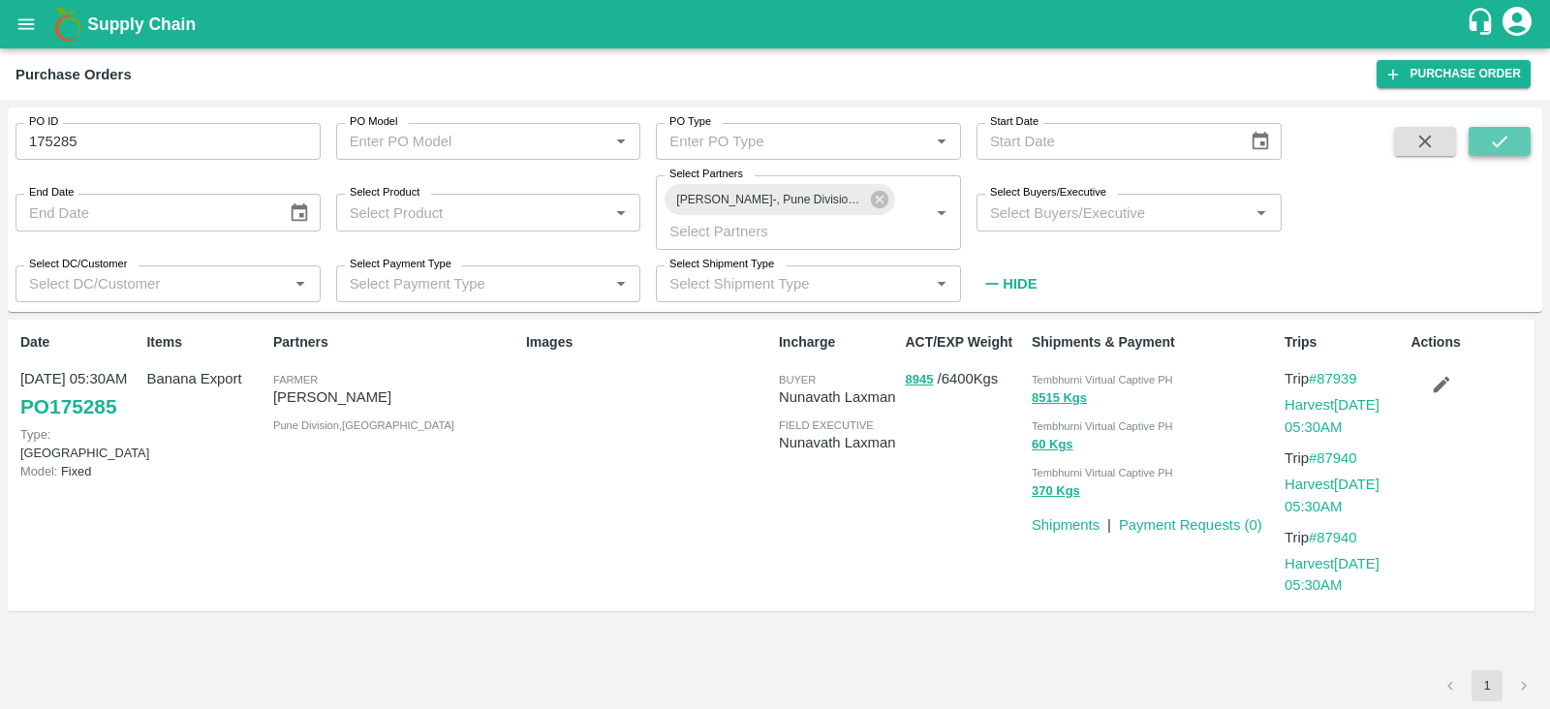
click at [1492, 146] on icon "submit" at bounding box center [1499, 141] width 21 height 21
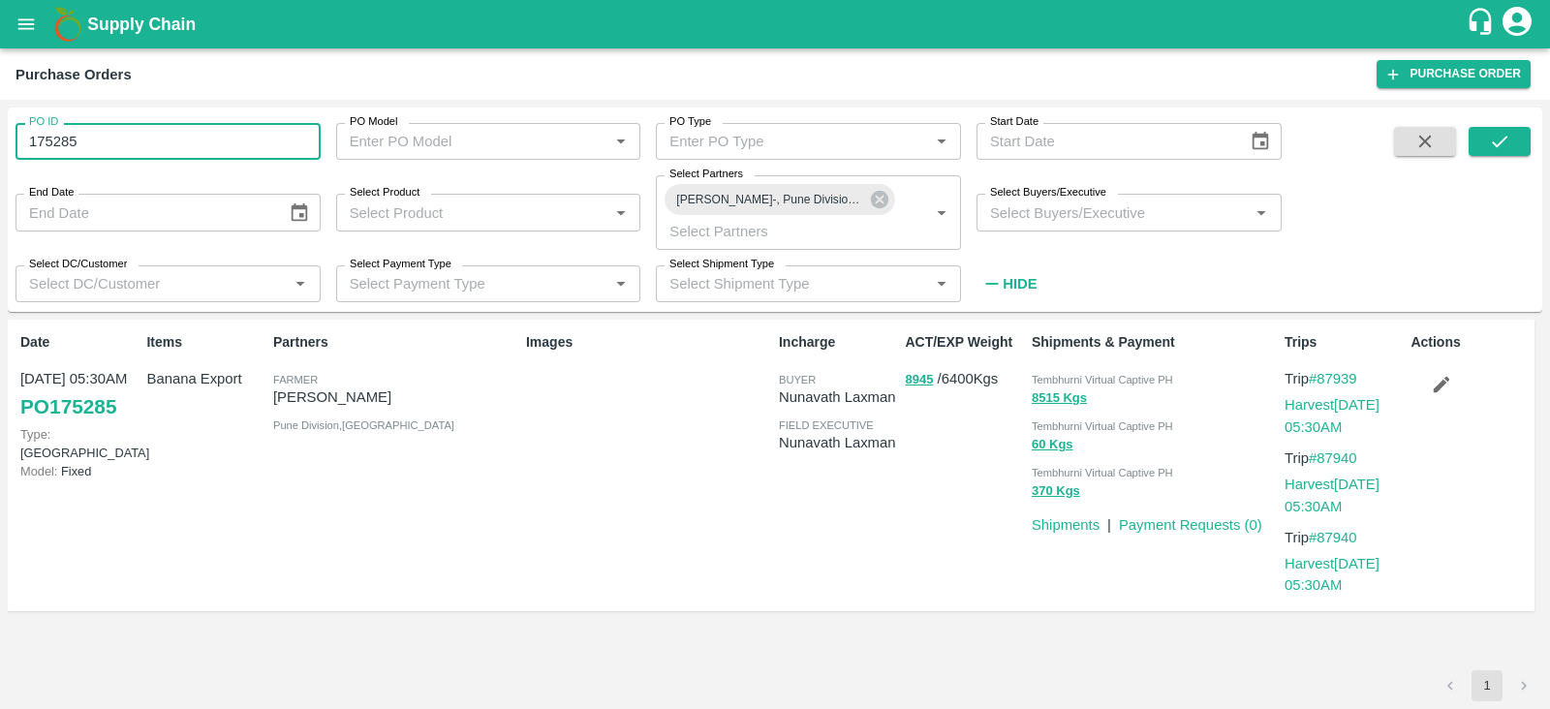
click at [145, 136] on input "175285" at bounding box center [167, 141] width 305 height 37
type input "1"
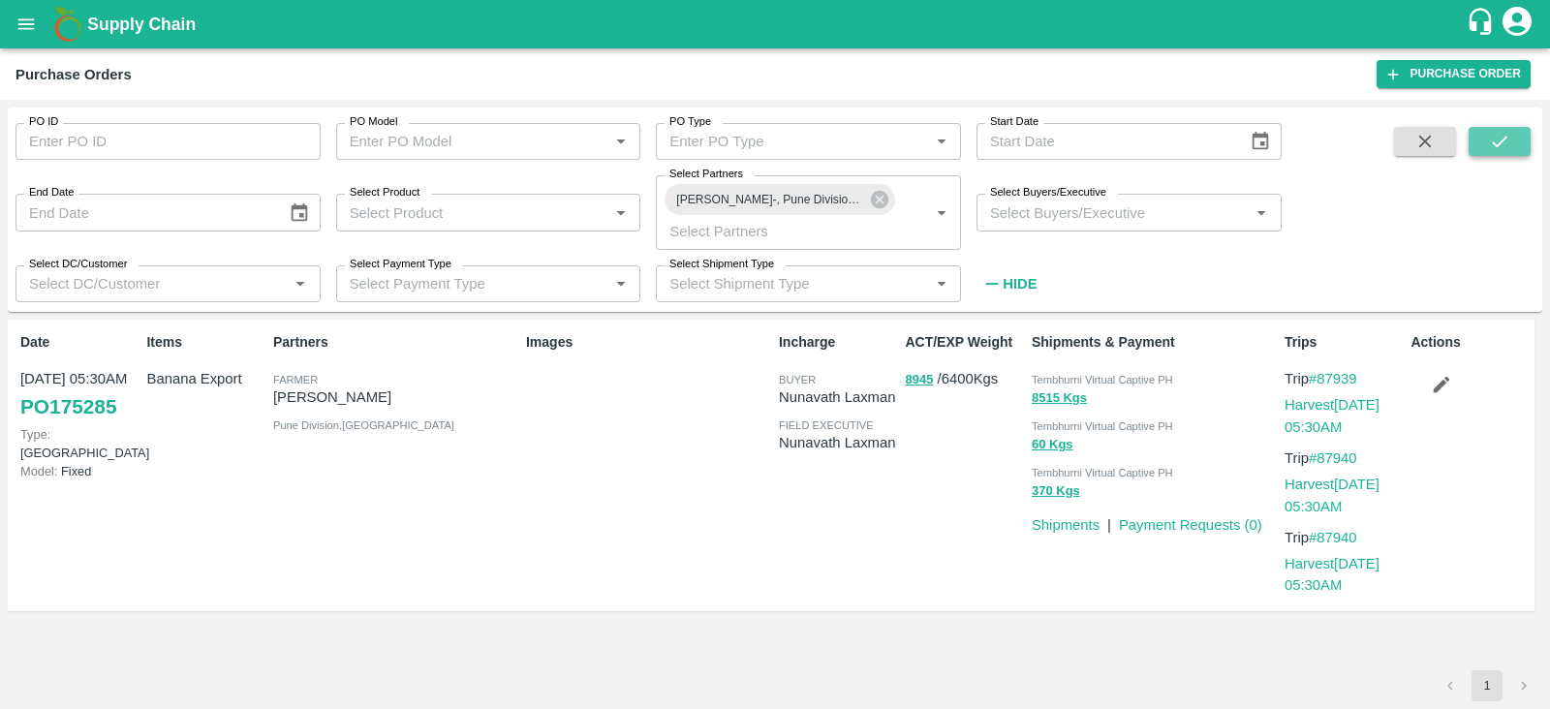
click at [1516, 142] on button "submit" at bounding box center [1499, 141] width 62 height 29
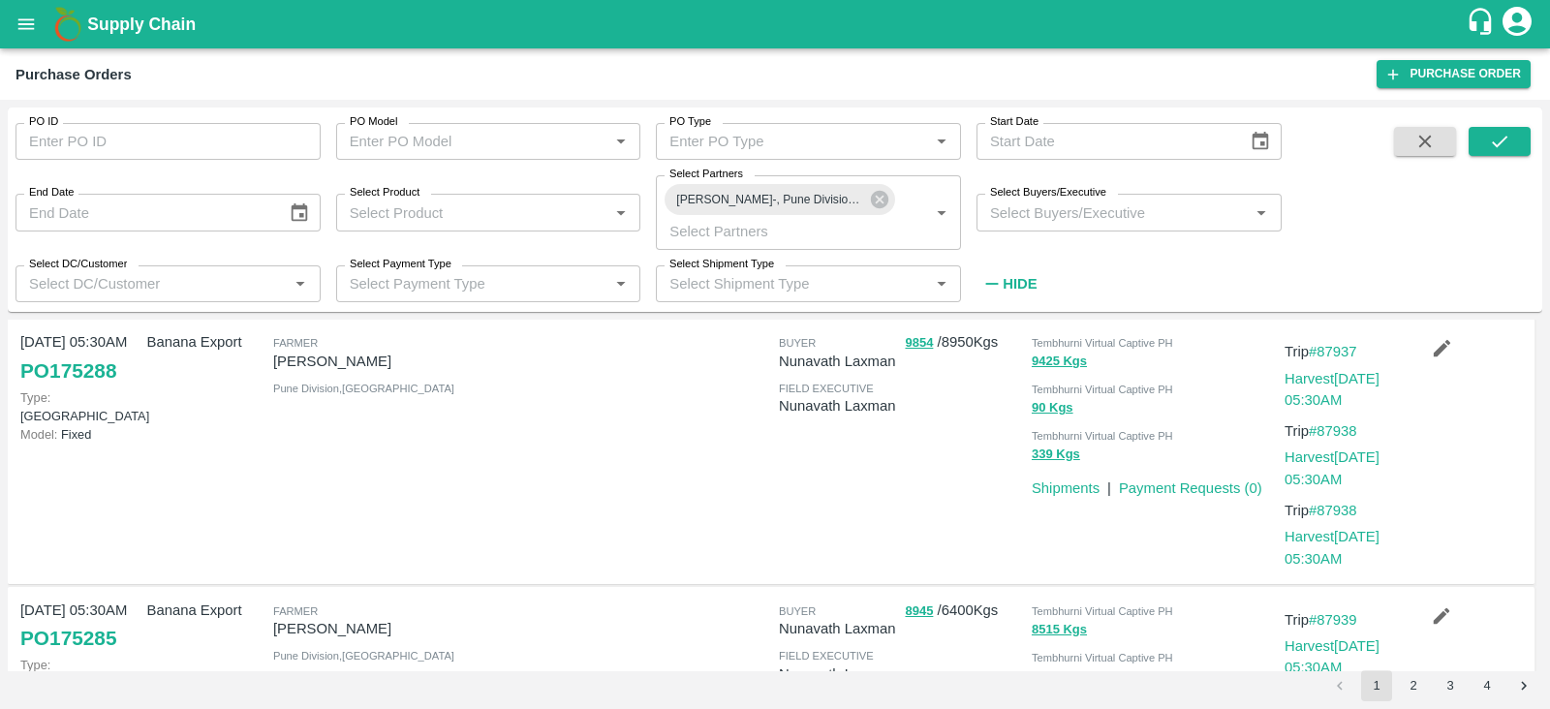
scroll to position [997, 0]
click at [909, 340] on button "9854" at bounding box center [919, 341] width 28 height 22
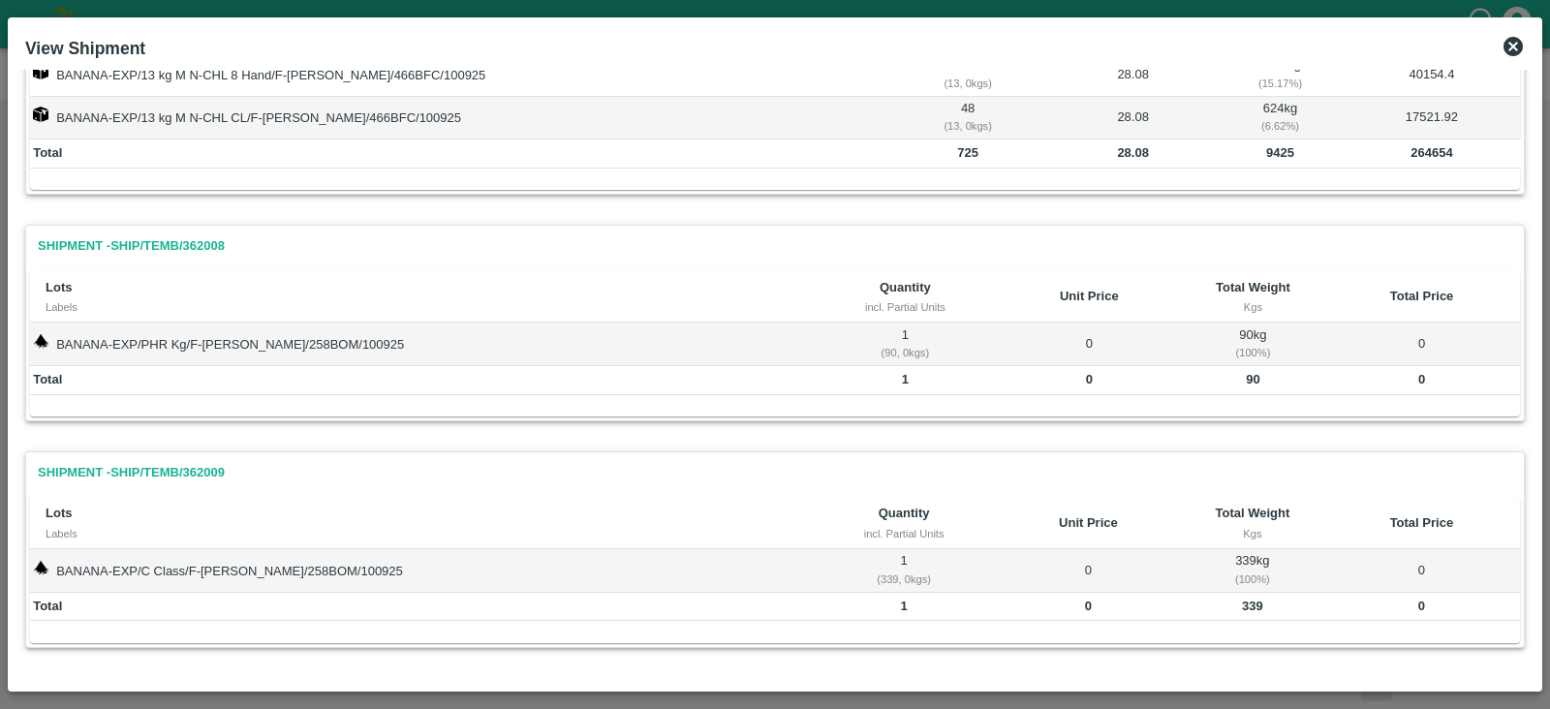
scroll to position [0, 0]
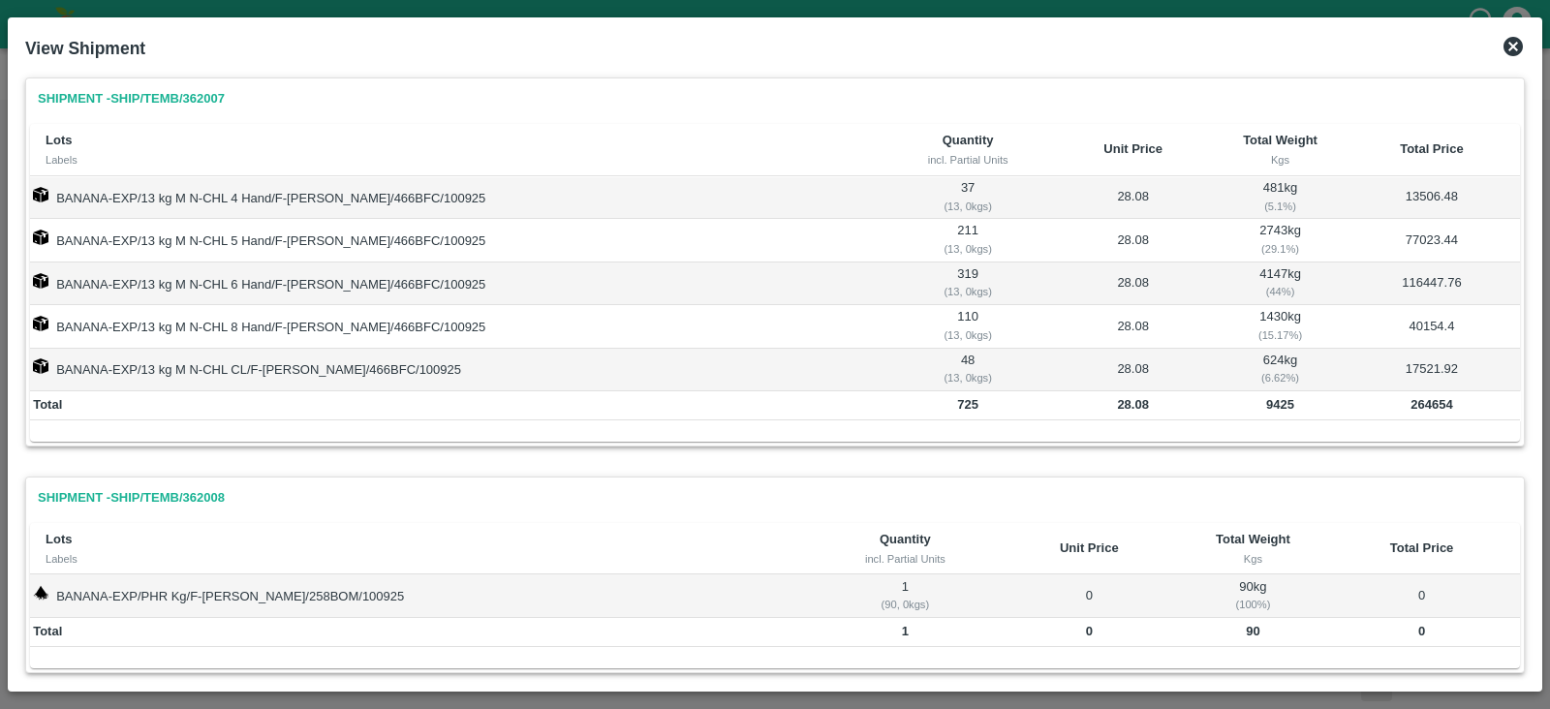
click at [1508, 48] on icon at bounding box center [1512, 46] width 19 height 19
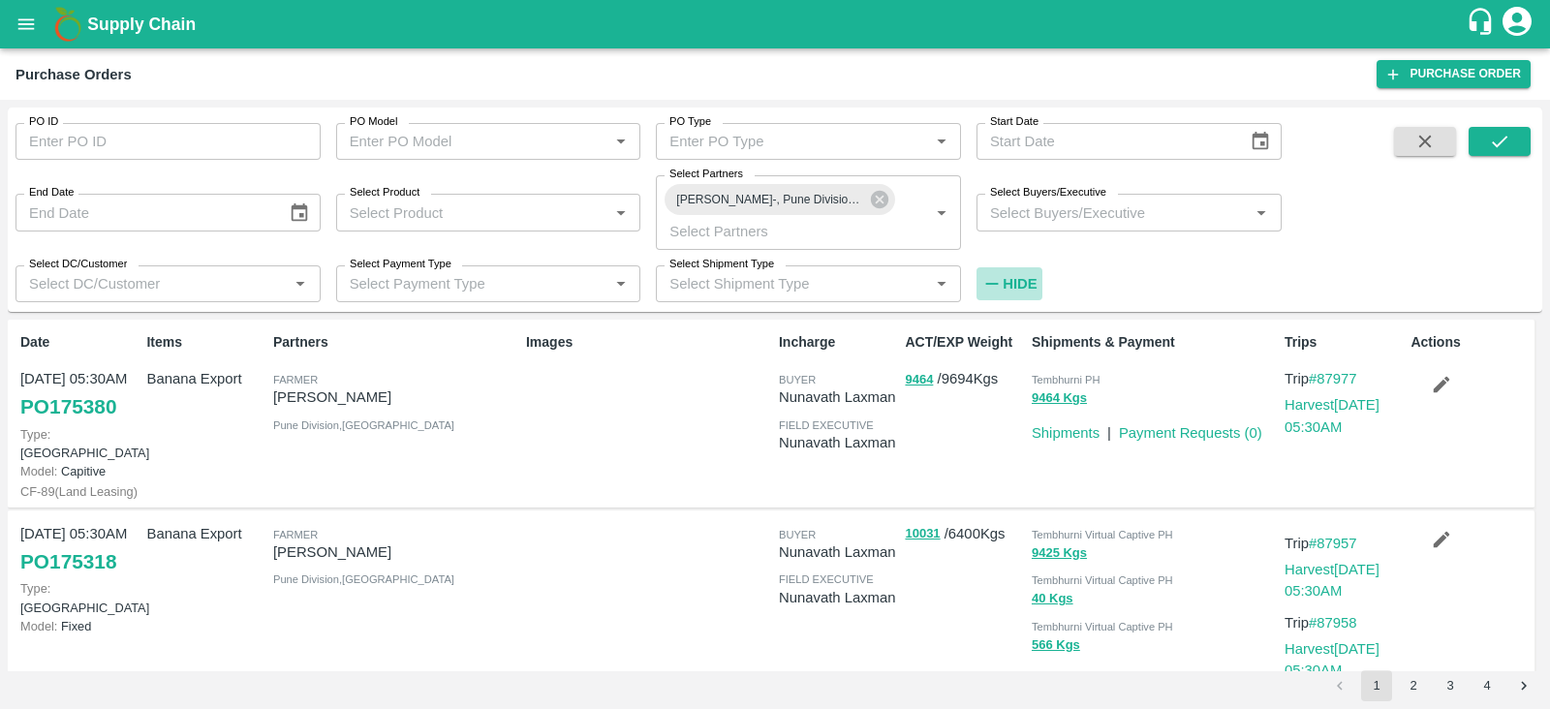
click at [1017, 280] on strong "Hide" at bounding box center [1019, 283] width 34 height 15
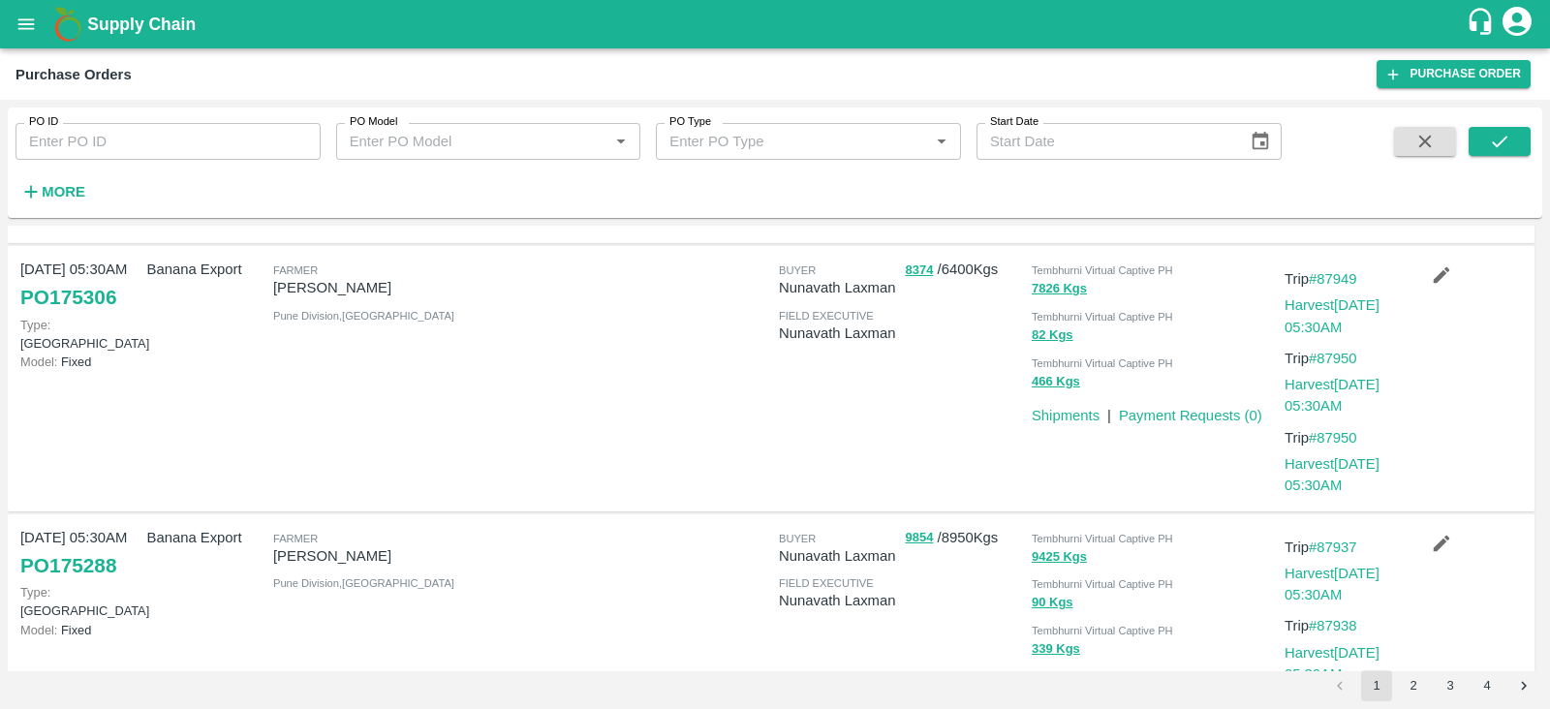
scroll to position [704, 0]
